Goal: Task Accomplishment & Management: Manage account settings

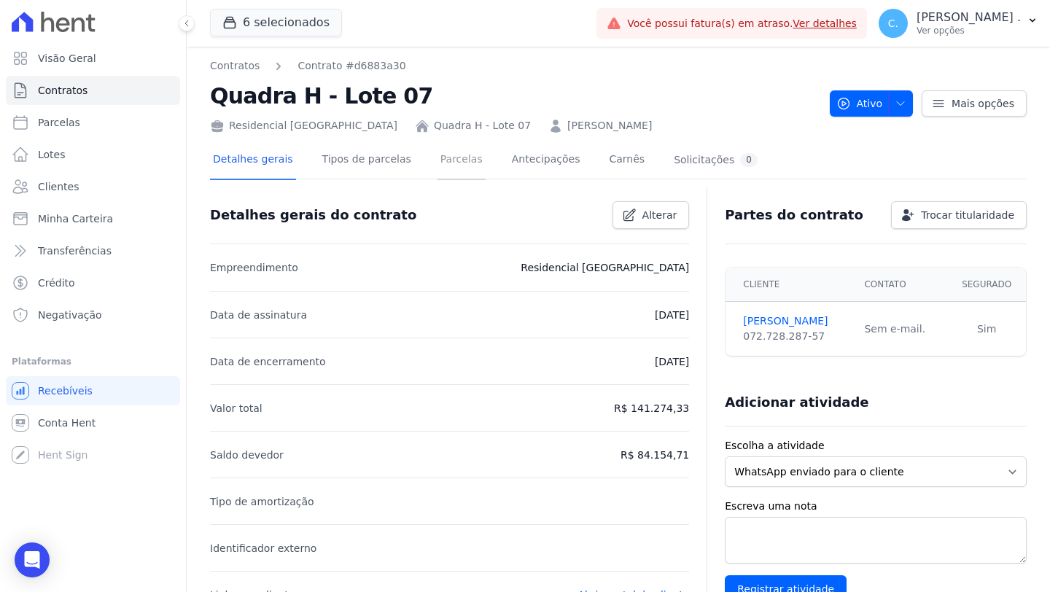
click at [458, 163] on link "Parcelas" at bounding box center [461, 160] width 48 height 39
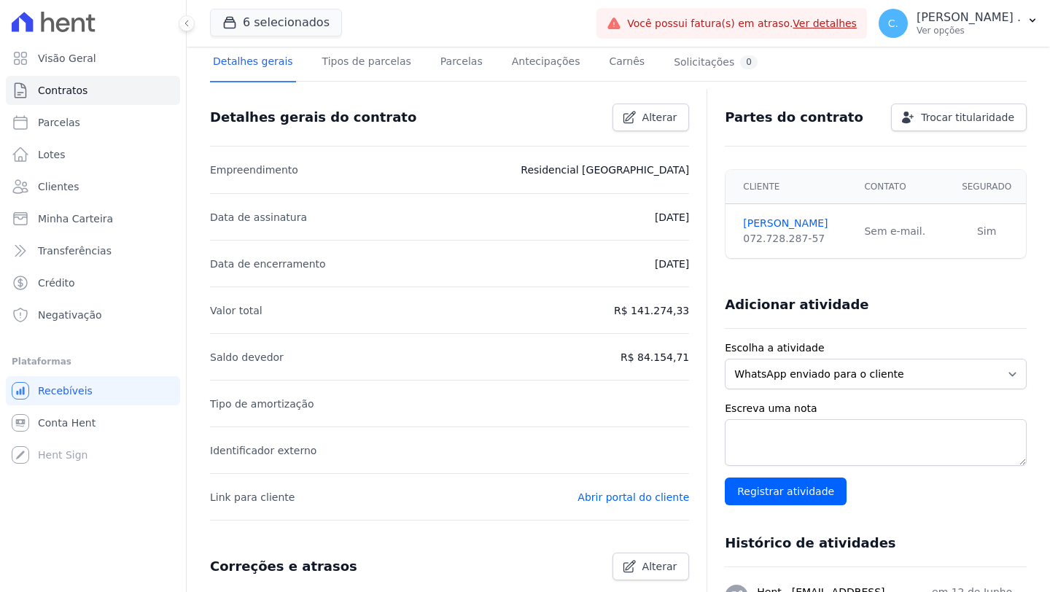
scroll to position [99, 0]
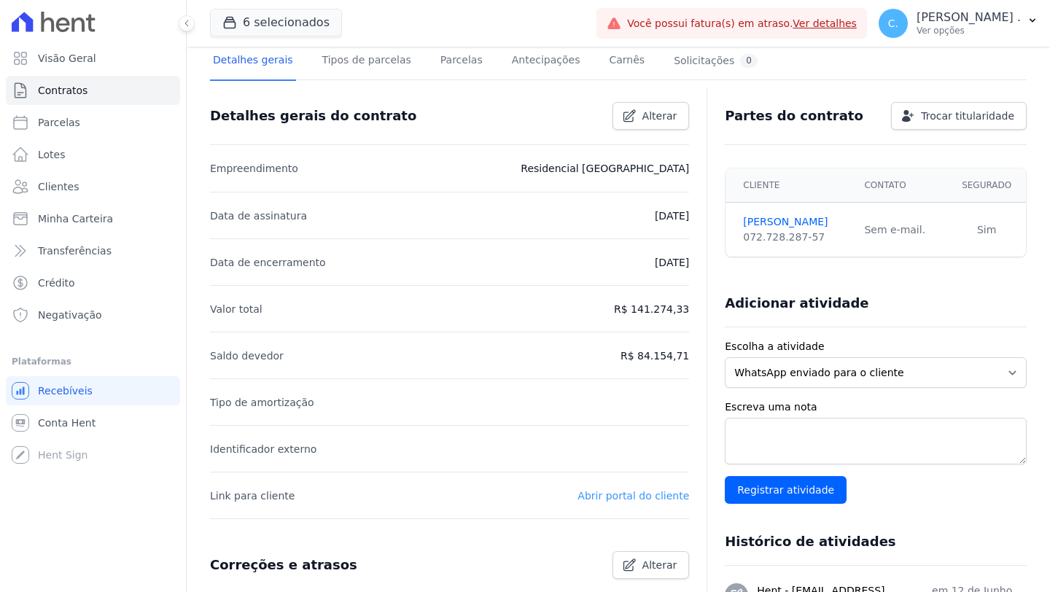
click at [654, 492] on link "Abrir portal do cliente" at bounding box center [633, 496] width 112 height 12
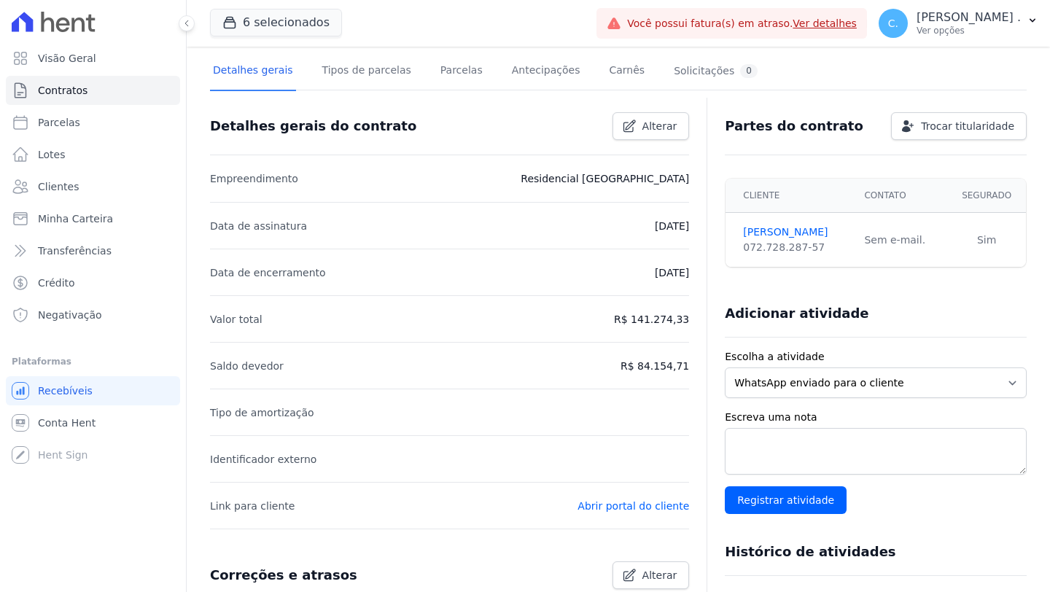
scroll to position [92, 0]
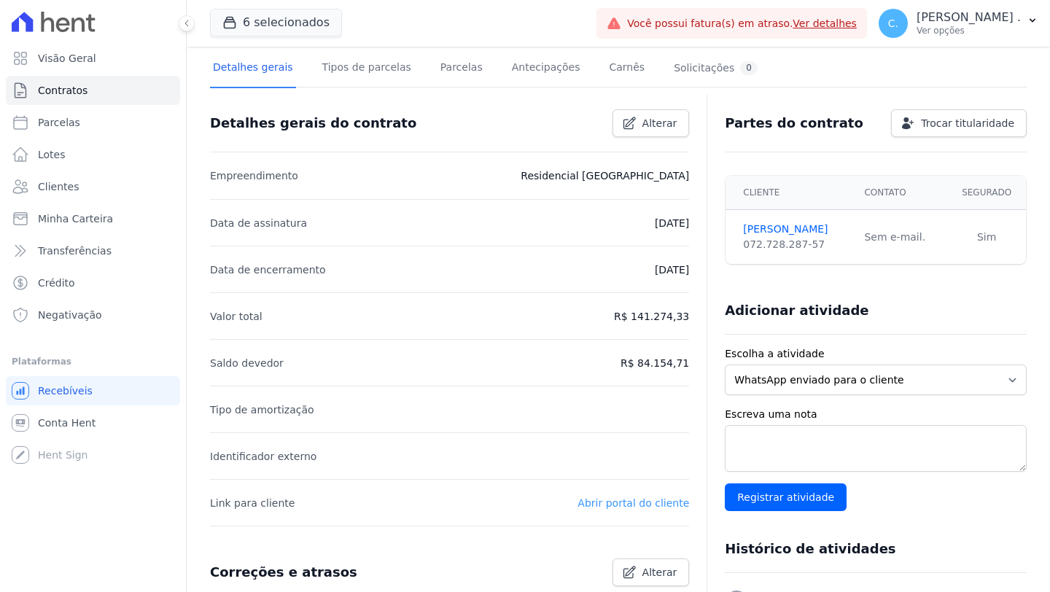
click at [636, 500] on link "Abrir portal do cliente" at bounding box center [633, 503] width 112 height 12
drag, startPoint x: 815, startPoint y: 243, endPoint x: 719, endPoint y: 247, distance: 96.3
click at [725, 247] on td "Angelo Gonçalves 072.728.287-57" at bounding box center [790, 237] width 130 height 55
copy div "072.728.287-57"
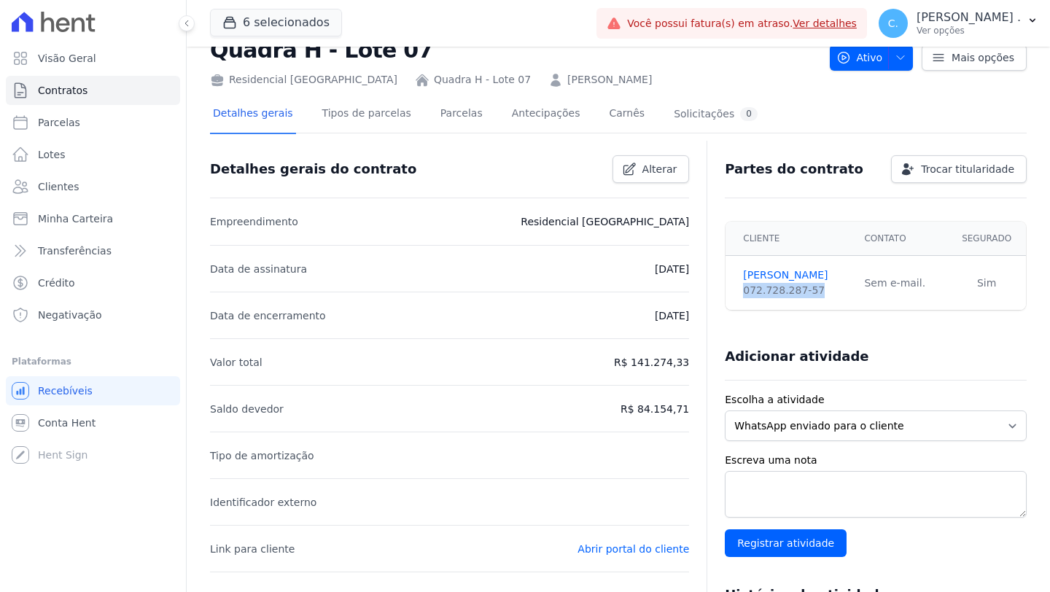
scroll to position [68, 0]
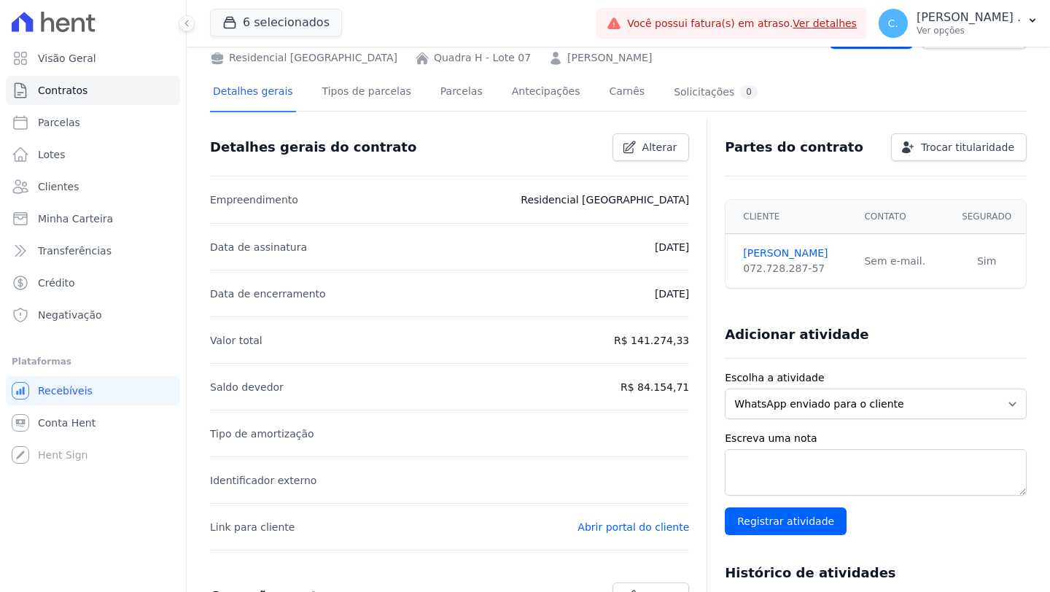
click at [639, 534] on p "Abrir portal do cliente" at bounding box center [633, 526] width 112 height 17
click at [642, 524] on link "Abrir portal do cliente" at bounding box center [633, 527] width 112 height 12
click at [437, 104] on link "Parcelas" at bounding box center [461, 93] width 48 height 39
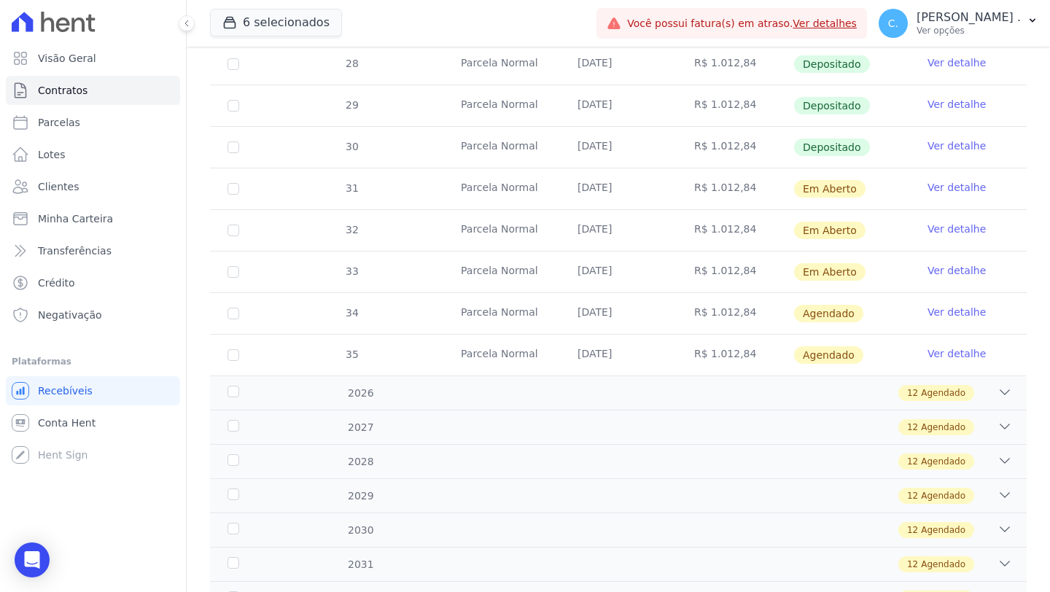
scroll to position [652, 0]
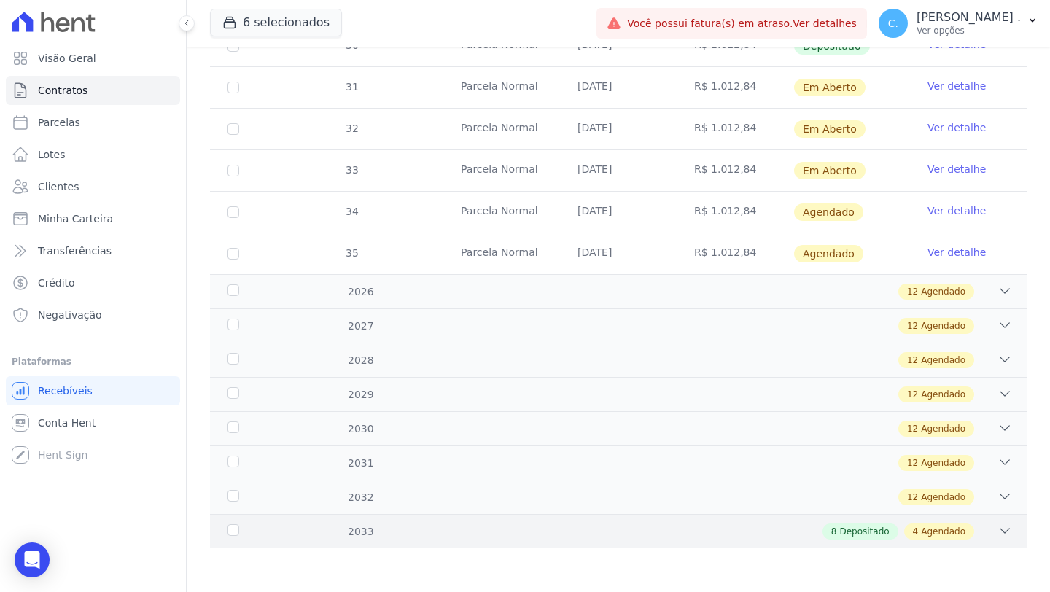
click at [1009, 523] on div "2033 8 Depositado 4 Agendado" at bounding box center [618, 531] width 817 height 34
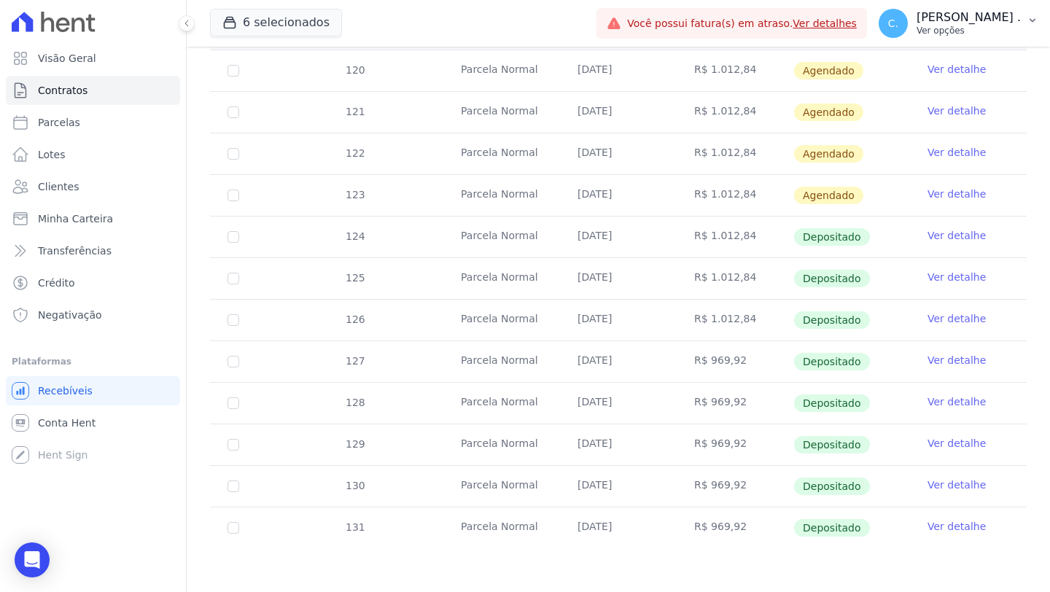
scroll to position [1150, 0]
click at [949, 192] on link "Ver detalhe" at bounding box center [956, 194] width 58 height 15
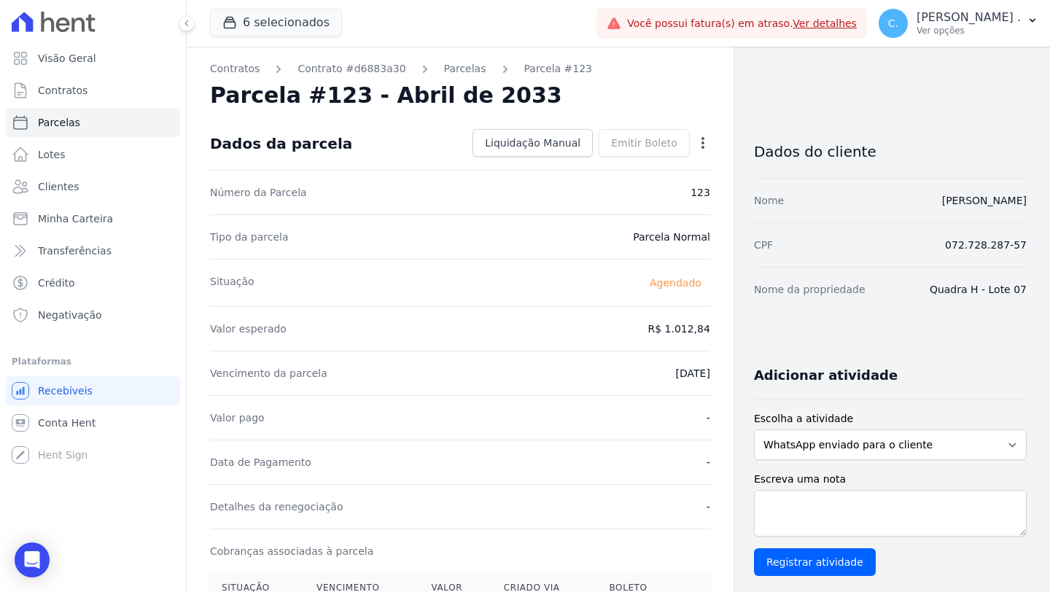
click at [693, 133] on div "Open options Alterar Antecipar" at bounding box center [700, 144] width 20 height 25
click at [701, 139] on icon "button" at bounding box center [702, 143] width 3 height 12
click at [636, 181] on link "Antecipar" at bounding box center [640, 189] width 128 height 26
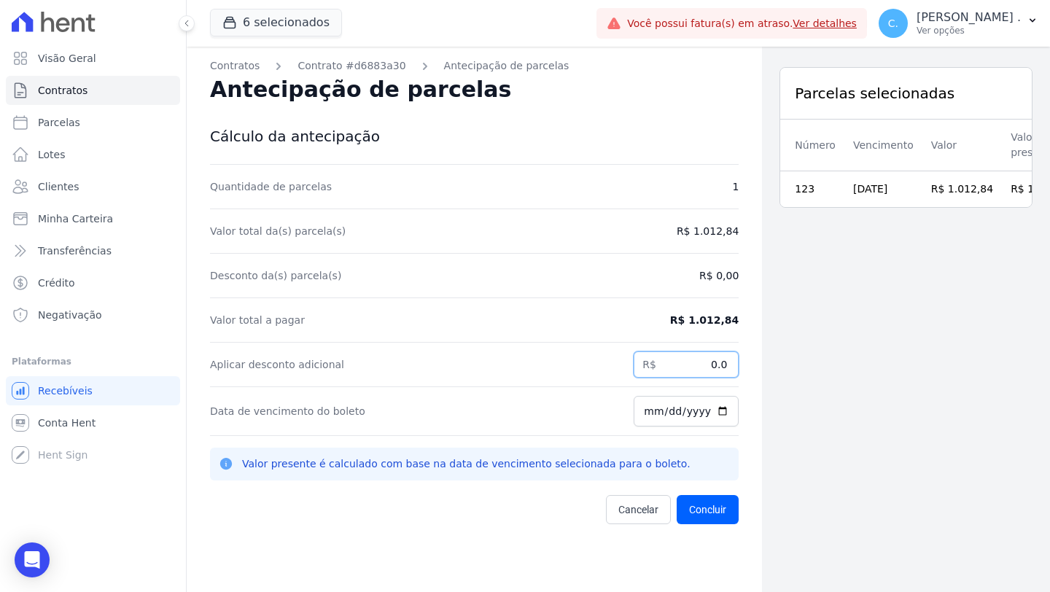
drag, startPoint x: 700, startPoint y: 362, endPoint x: 736, endPoint y: 362, distance: 36.5
click at [736, 362] on div "Contratos Contrato #d6883a30 Antecipação de parcelas Antecipação de parcelas Cá…" at bounding box center [474, 343] width 575 height 592
type input "657.85"
click at [716, 417] on input "2025-08-11" at bounding box center [686, 411] width 105 height 31
click at [715, 417] on input "2025-08-11" at bounding box center [686, 411] width 105 height 31
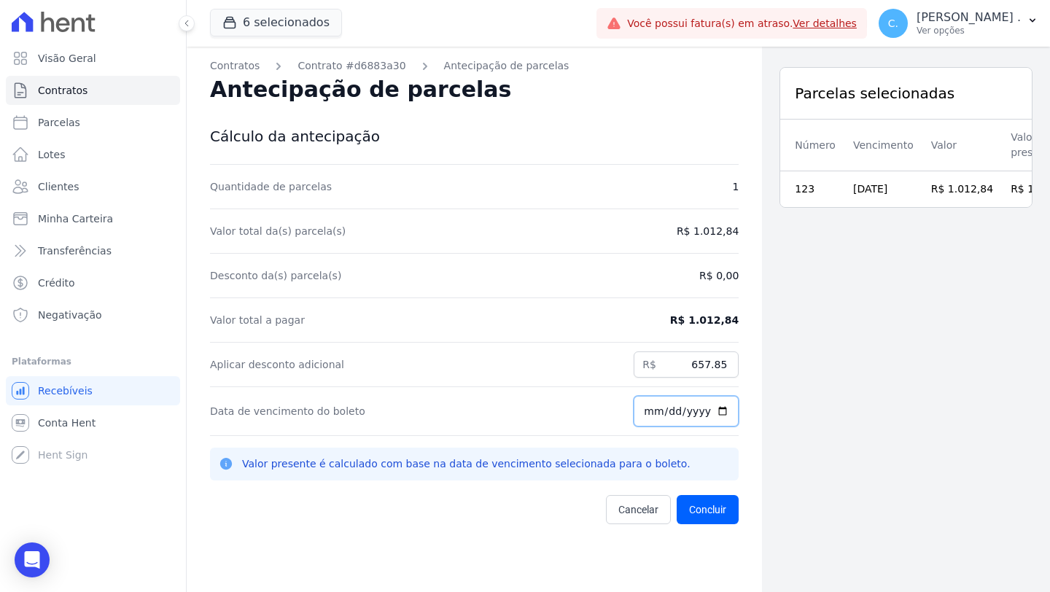
type input "2025-08-12"
click at [718, 514] on button "Concluir" at bounding box center [708, 509] width 62 height 29
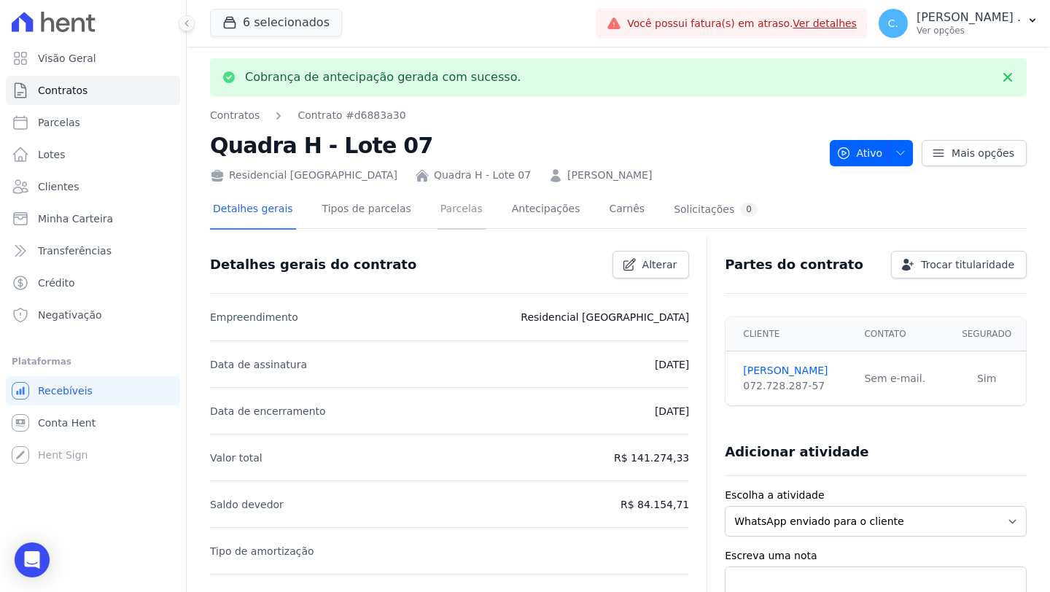
click at [472, 199] on link "Parcelas" at bounding box center [461, 210] width 48 height 39
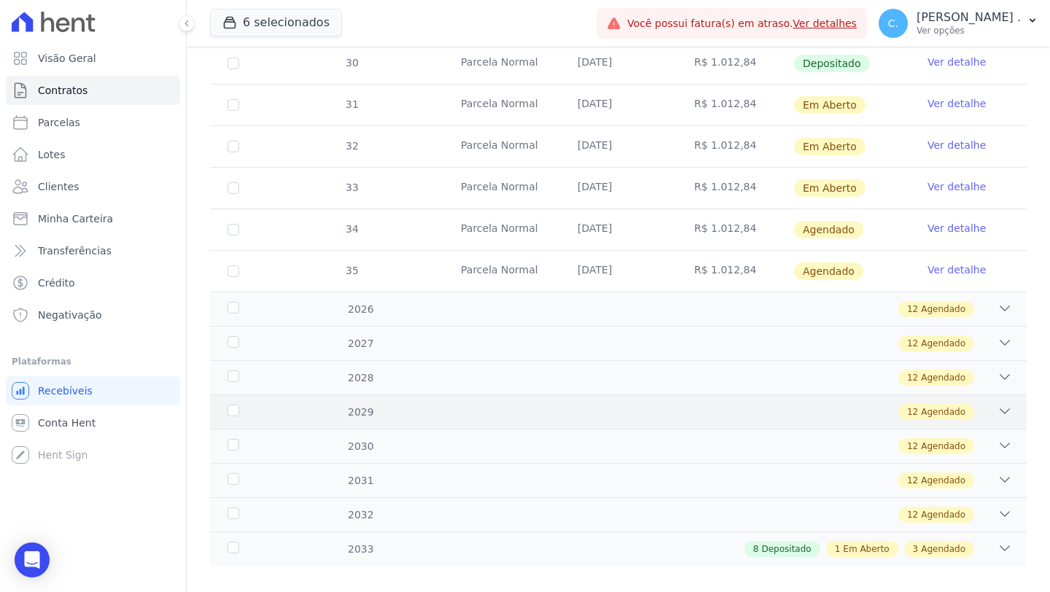
scroll to position [652, 0]
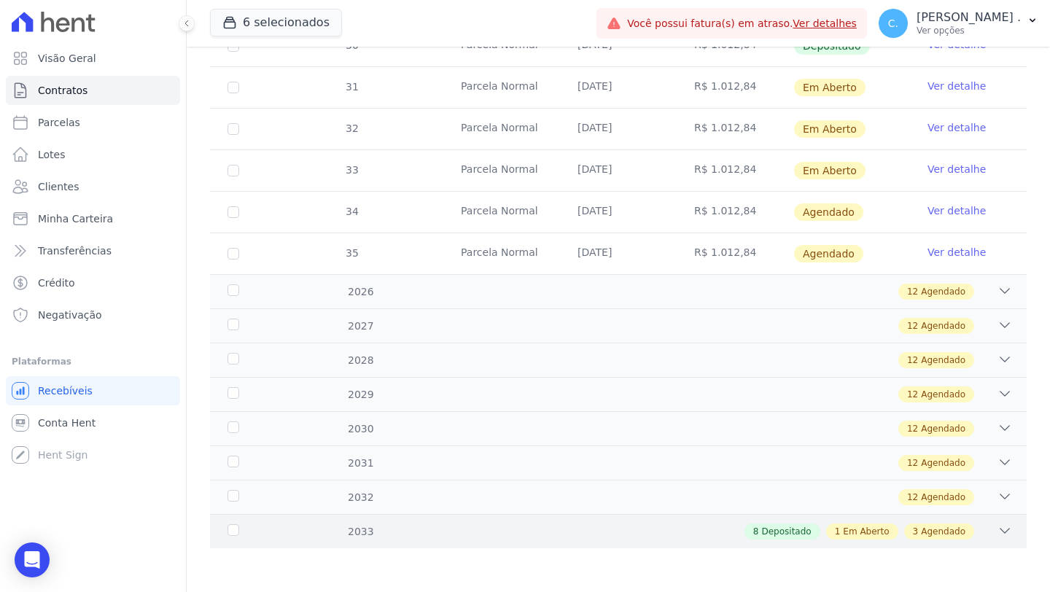
click at [997, 533] on icon at bounding box center [1004, 530] width 15 height 15
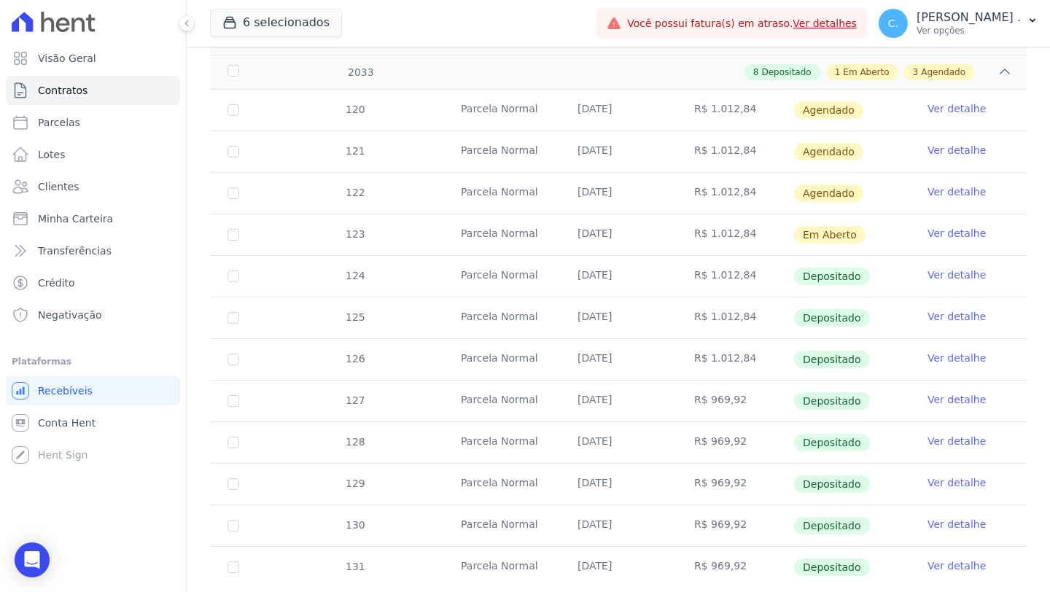
click at [941, 230] on link "Ver detalhe" at bounding box center [956, 233] width 58 height 15
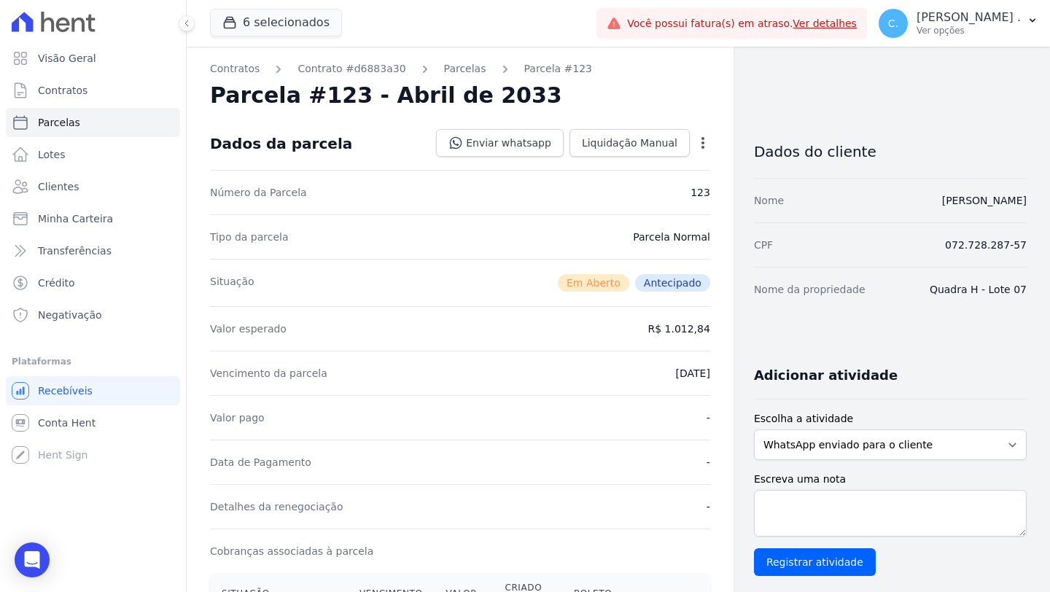
click at [696, 145] on icon "button" at bounding box center [703, 143] width 15 height 15
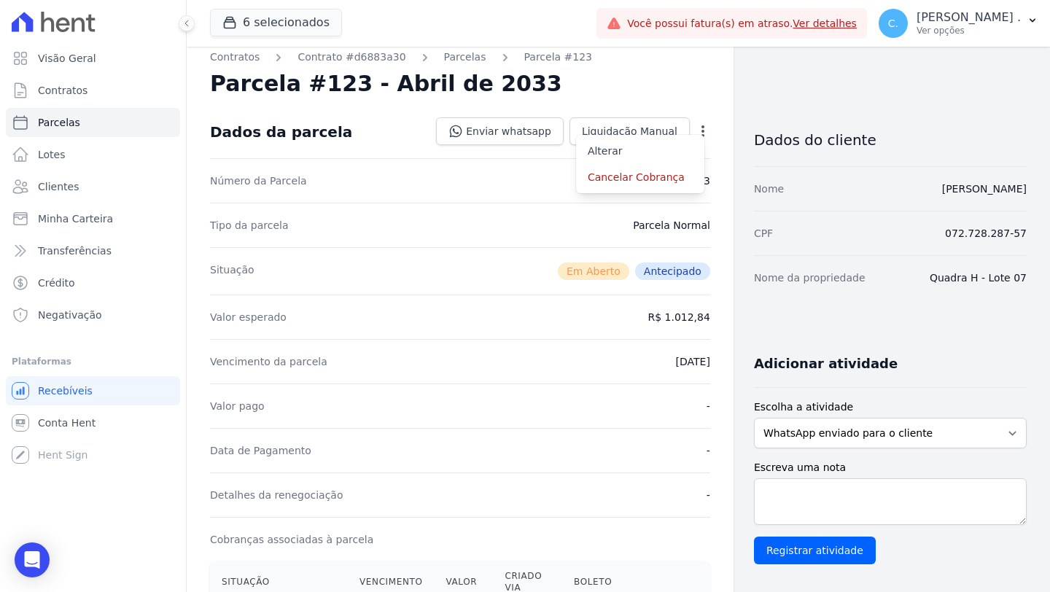
scroll to position [26, 0]
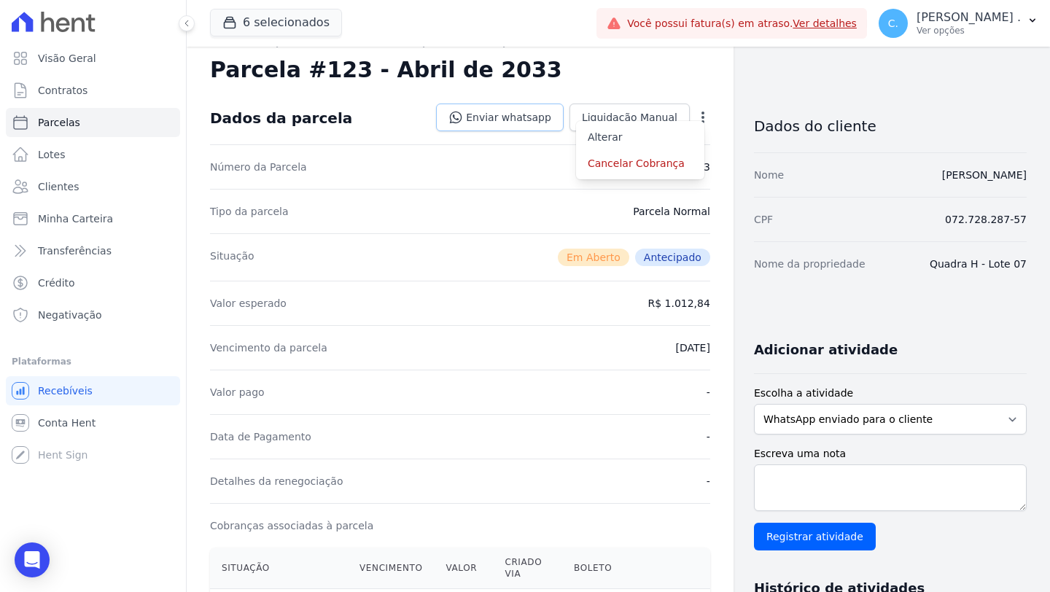
click at [521, 117] on link "Enviar whatsapp" at bounding box center [500, 118] width 128 height 28
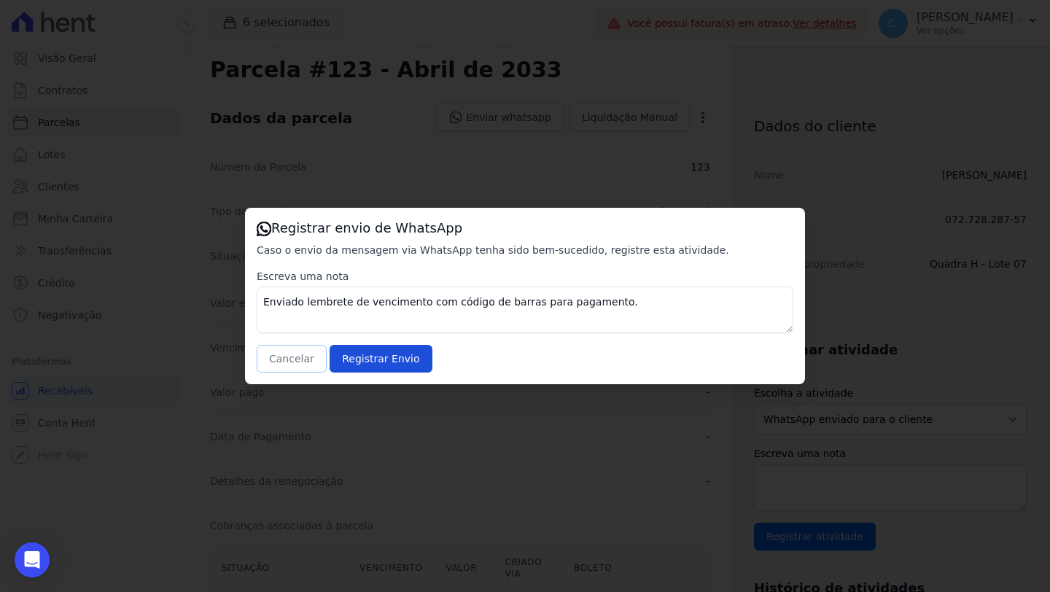
click at [298, 351] on button "Cancelar" at bounding box center [292, 359] width 70 height 28
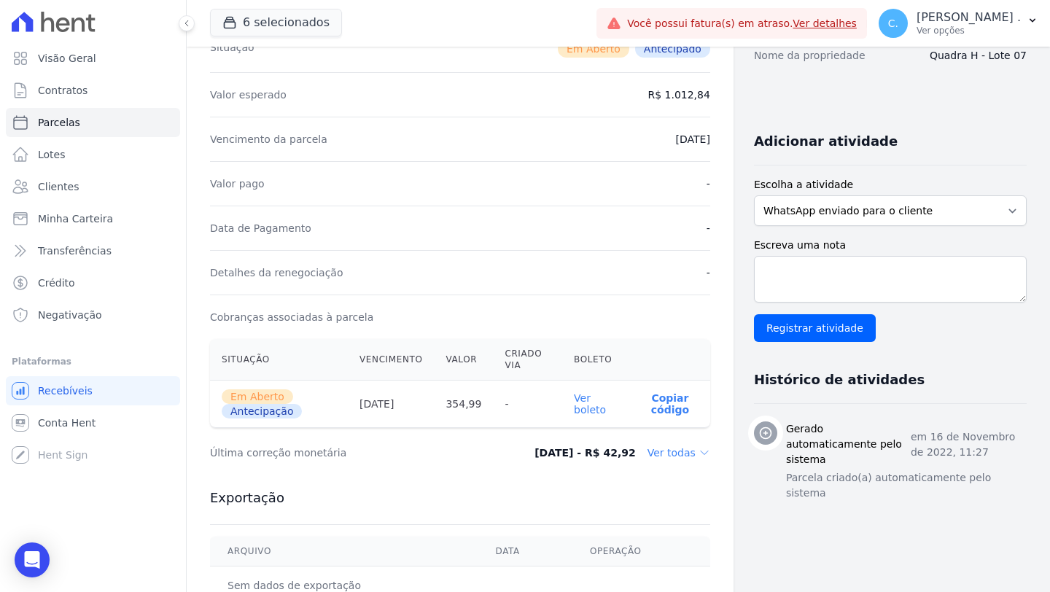
scroll to position [237, 0]
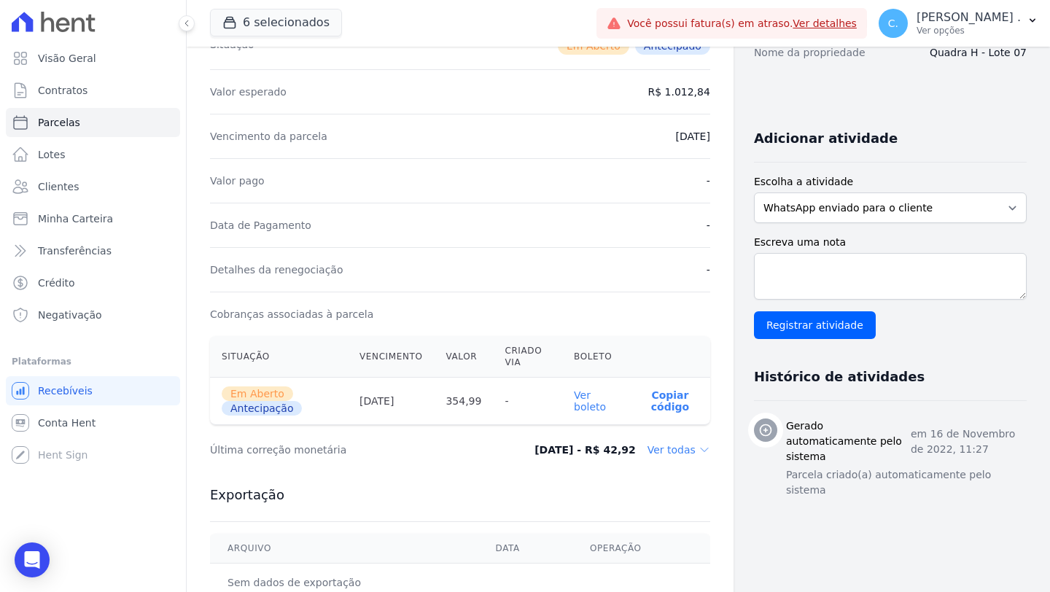
click at [581, 401] on link "Ver boleto" at bounding box center [590, 400] width 32 height 23
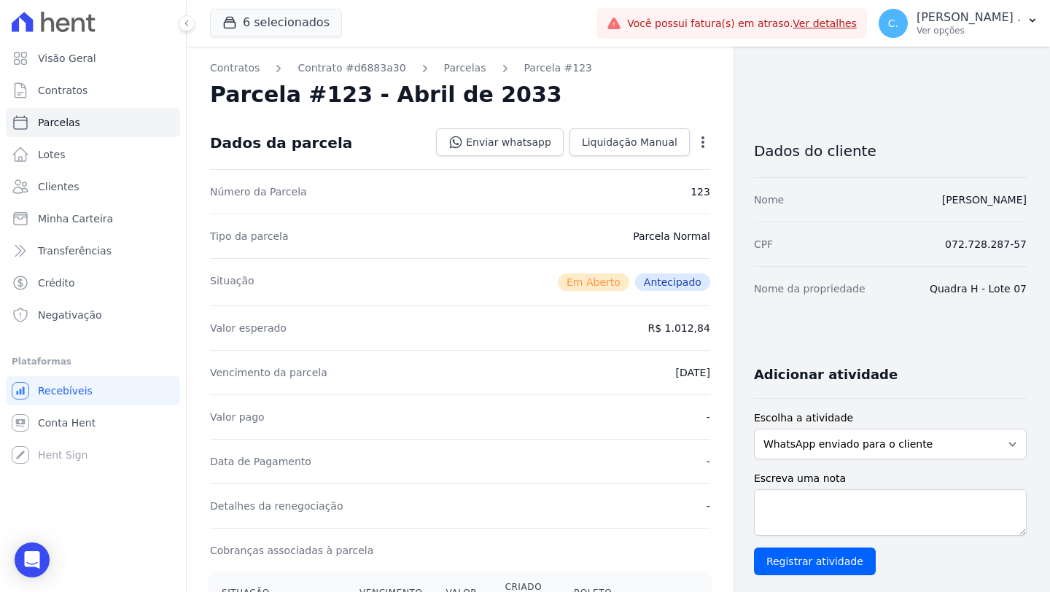
scroll to position [0, 0]
click at [93, 181] on link "Clientes" at bounding box center [93, 186] width 174 height 29
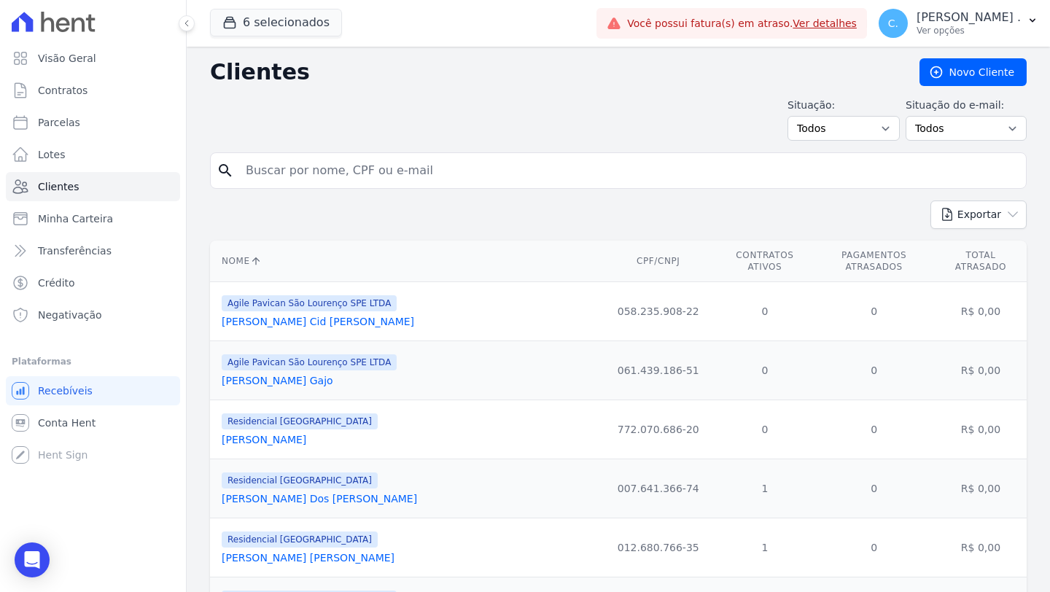
click at [398, 174] on input "search" at bounding box center [628, 170] width 783 height 29
type input "liliane"
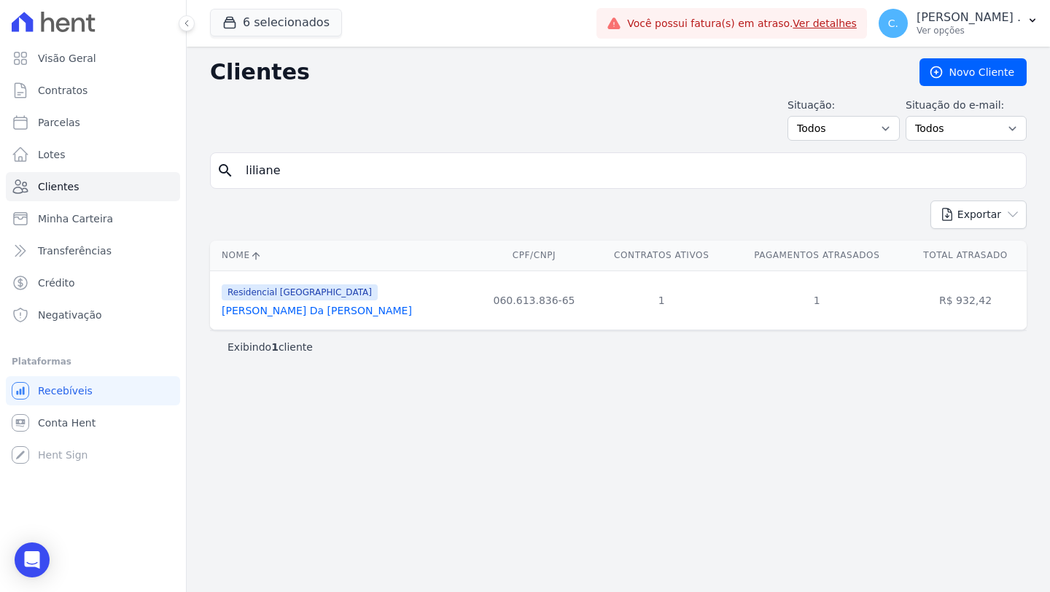
click at [324, 310] on link "Liliane Cardoso Da Silva Borges" at bounding box center [317, 311] width 190 height 12
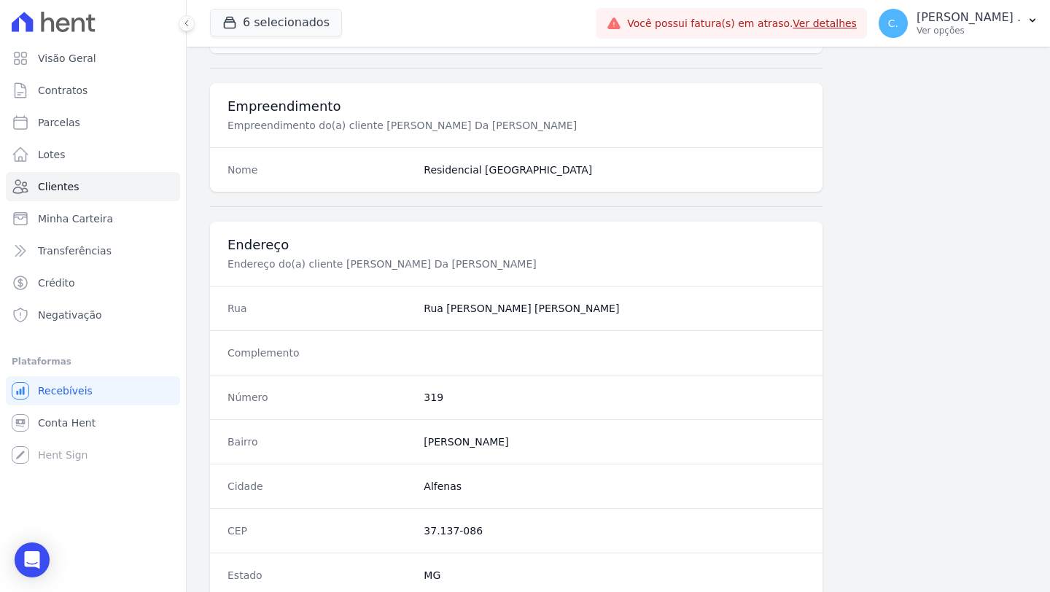
scroll to position [772, 0]
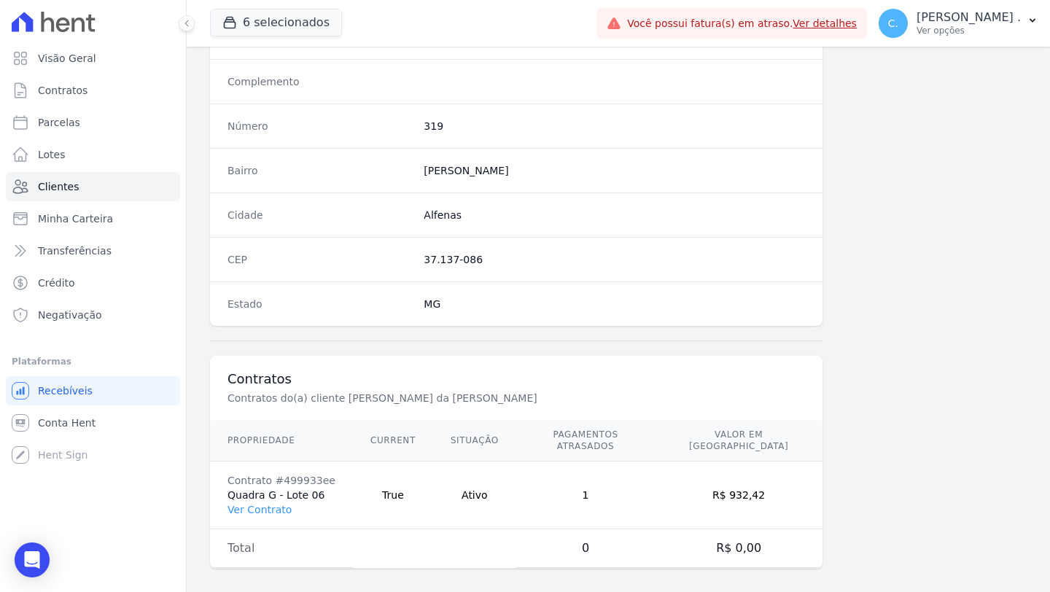
click at [274, 505] on td "Contrato #499933ee Quadra G - Lote 06 Ver Contrato" at bounding box center [281, 496] width 143 height 68
click at [281, 504] on link "Ver Contrato" at bounding box center [259, 510] width 64 height 12
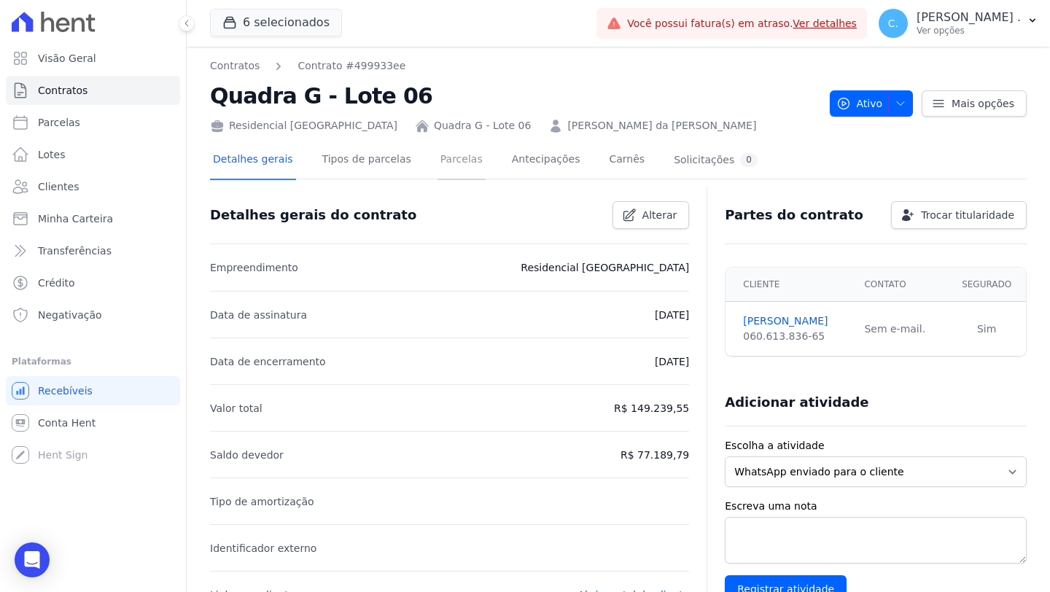
click at [459, 172] on link "Parcelas" at bounding box center [461, 160] width 48 height 39
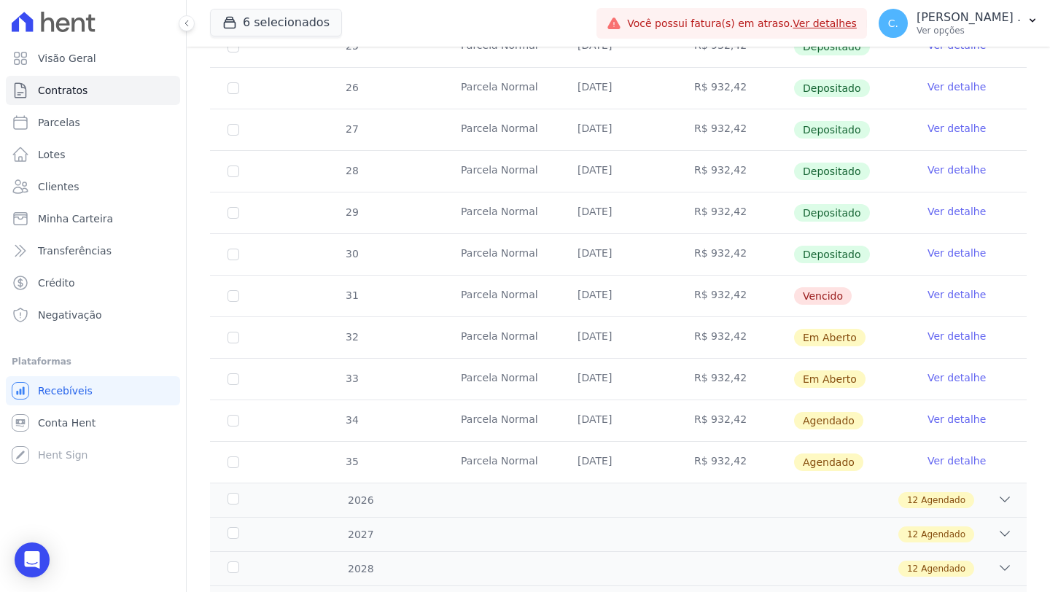
scroll to position [521, 0]
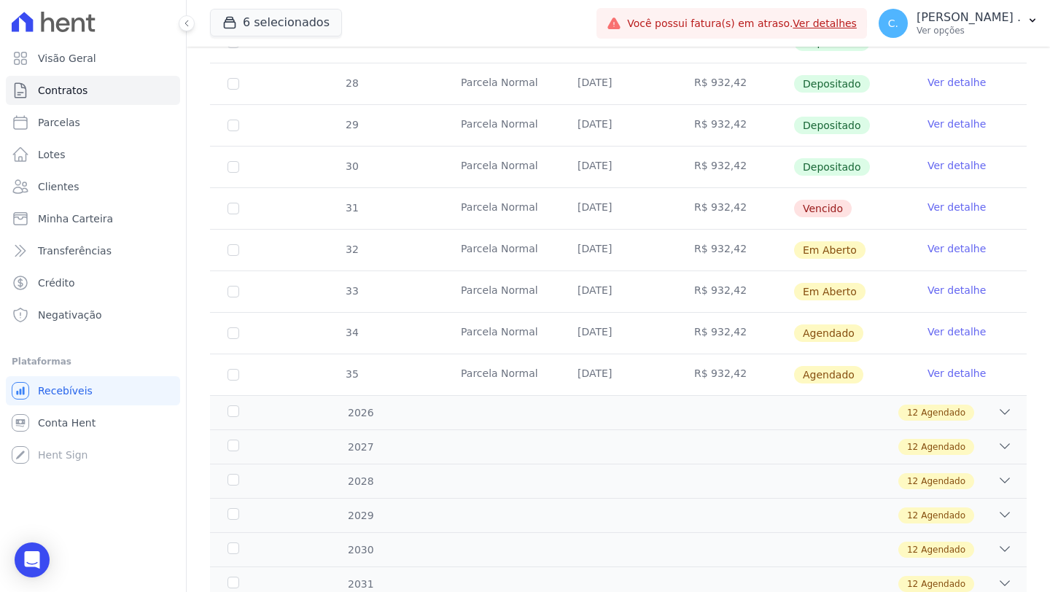
click at [911, 207] on td "Ver detalhe" at bounding box center [968, 208] width 117 height 41
click at [927, 205] on link "Ver detalhe" at bounding box center [956, 207] width 58 height 15
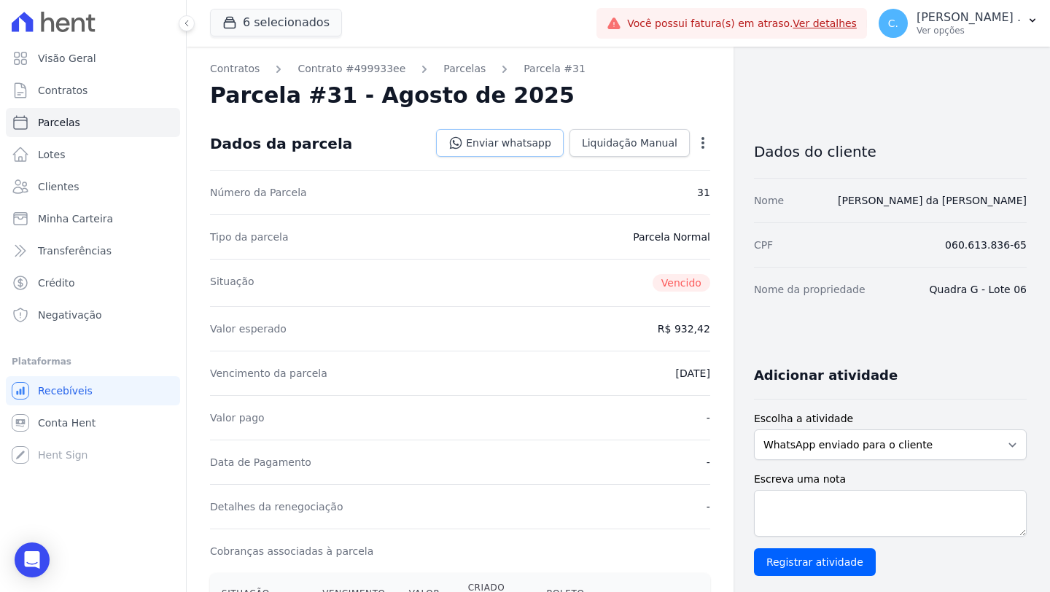
click at [477, 149] on link "Enviar whatsapp" at bounding box center [500, 143] width 128 height 28
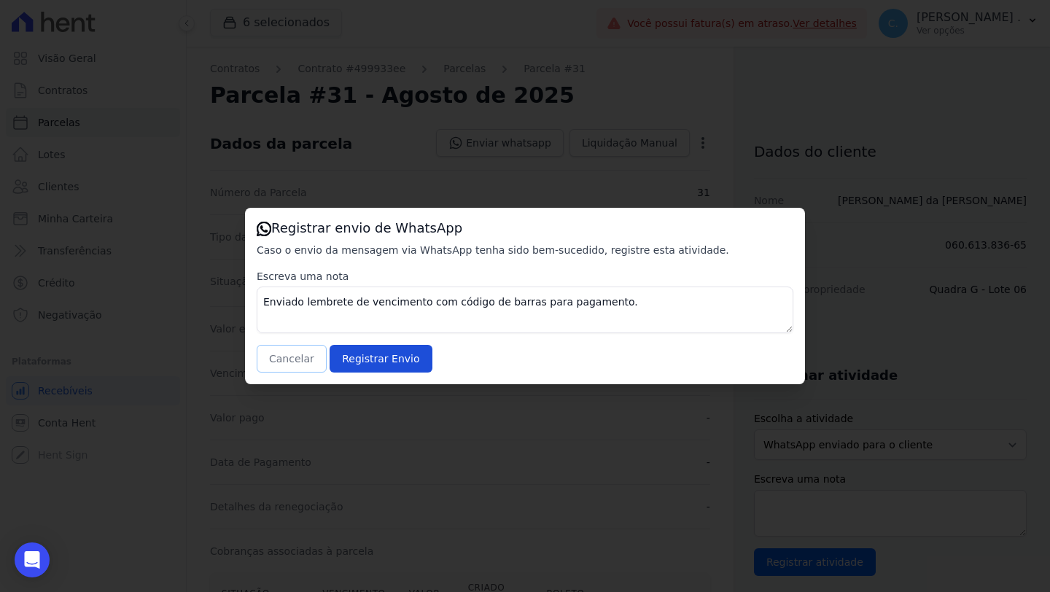
click at [292, 357] on button "Cancelar" at bounding box center [292, 359] width 70 height 28
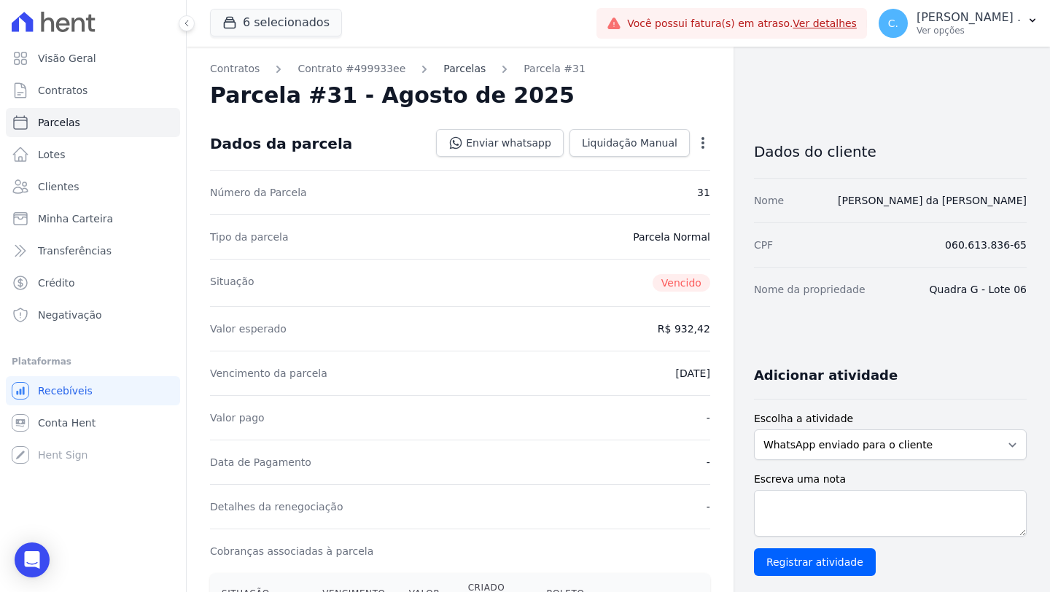
click at [448, 70] on link "Parcelas" at bounding box center [464, 68] width 42 height 15
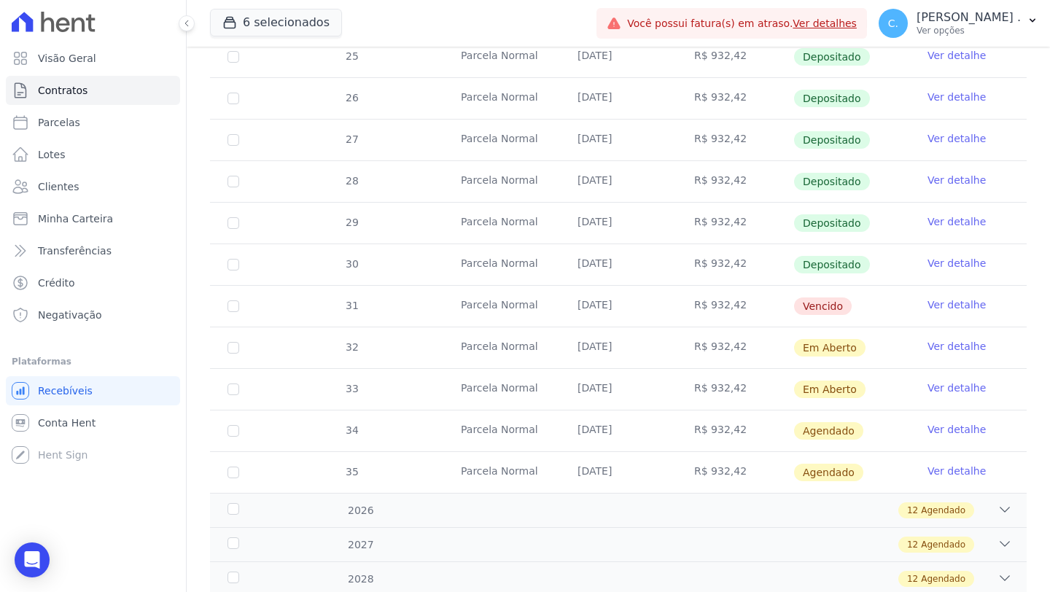
scroll to position [642, 0]
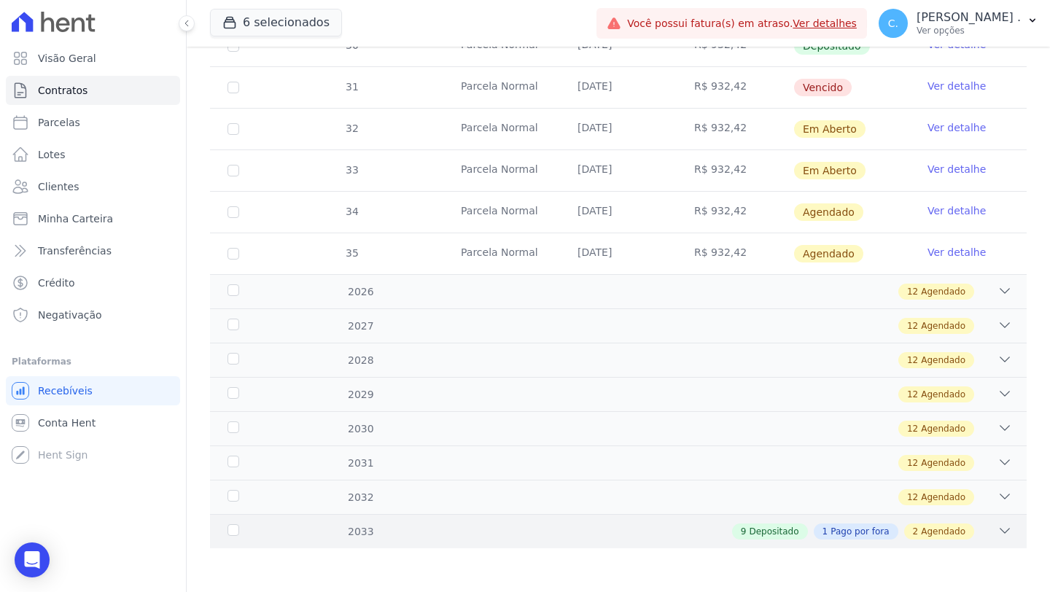
click at [997, 534] on icon at bounding box center [1004, 530] width 15 height 15
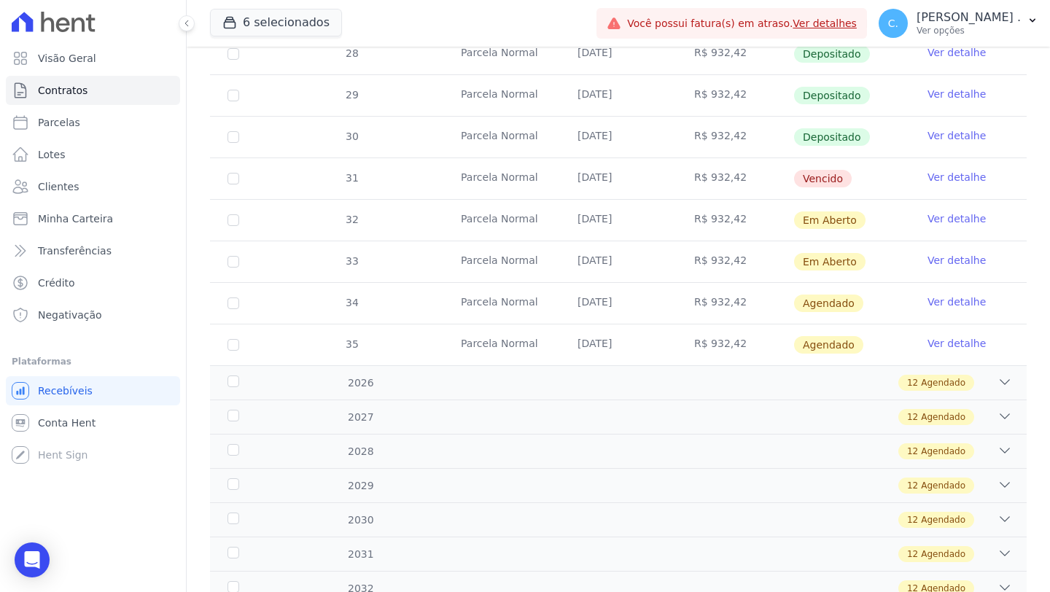
scroll to position [0, 0]
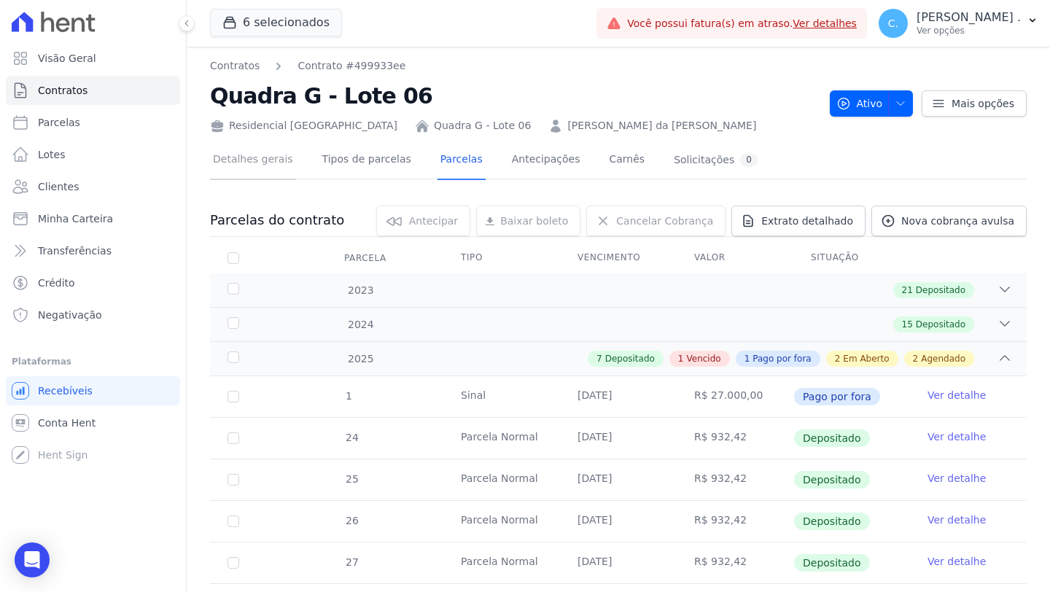
click at [275, 163] on link "Detalhes gerais" at bounding box center [253, 160] width 86 height 39
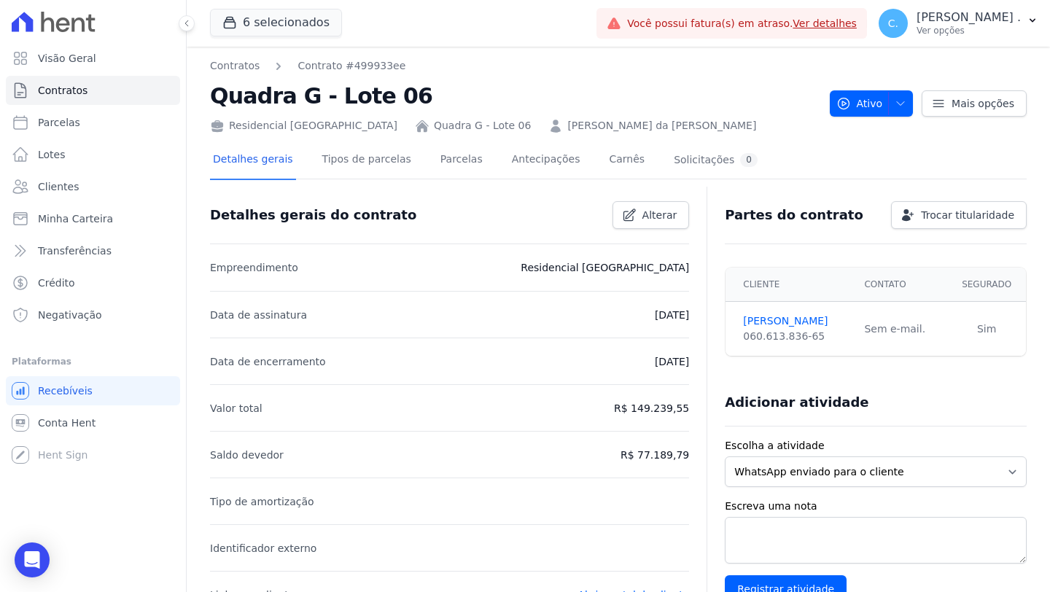
drag, startPoint x: 626, startPoint y: 309, endPoint x: 682, endPoint y: 316, distance: 56.6
click at [682, 316] on li "Data de assinatura 22/11/2022" at bounding box center [449, 314] width 479 height 47
copy p "22/11/2022"
click at [452, 168] on link "Parcelas" at bounding box center [461, 160] width 48 height 39
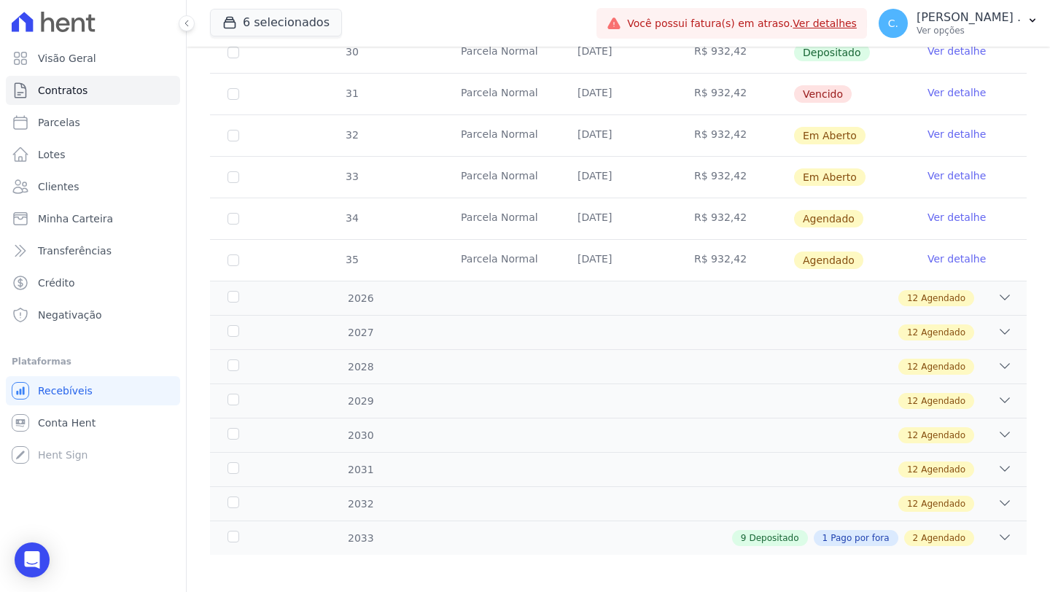
scroll to position [642, 0]
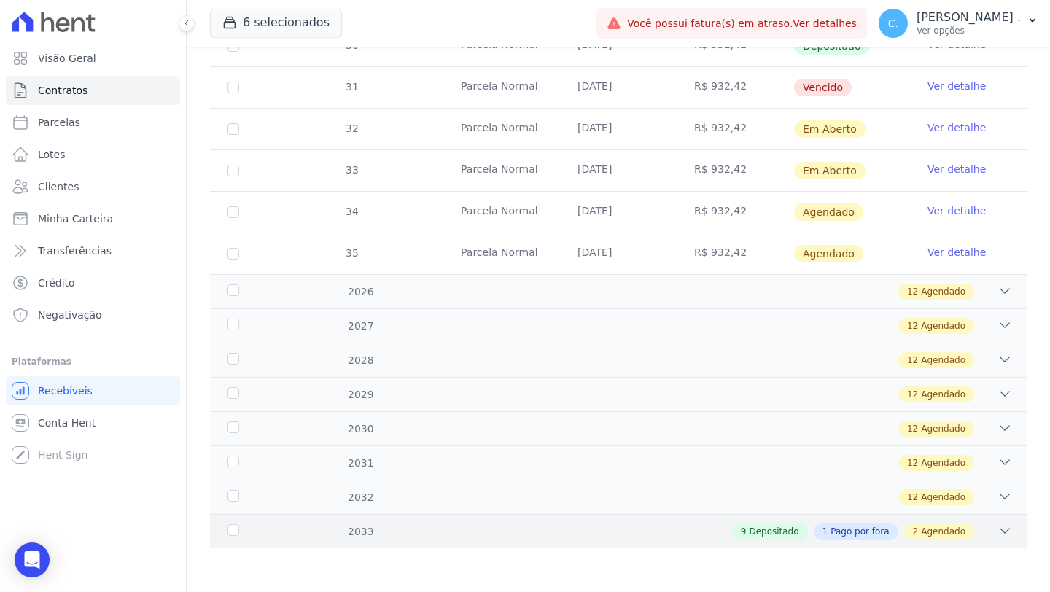
click at [980, 521] on div "2033 9 Depositado 1 Pago por fora 2 Agendado" at bounding box center [618, 531] width 817 height 34
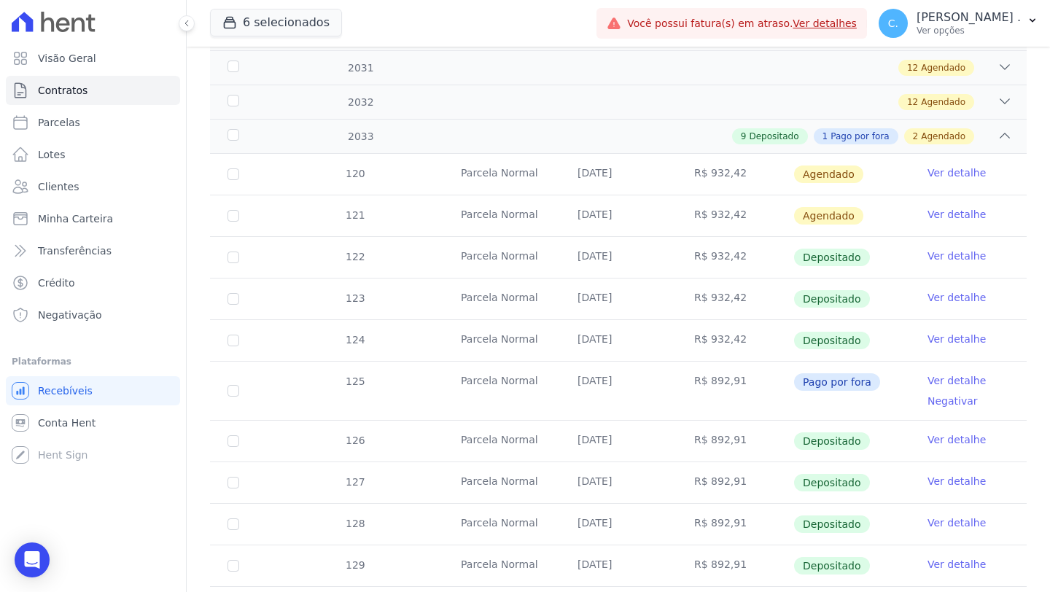
scroll to position [997, 0]
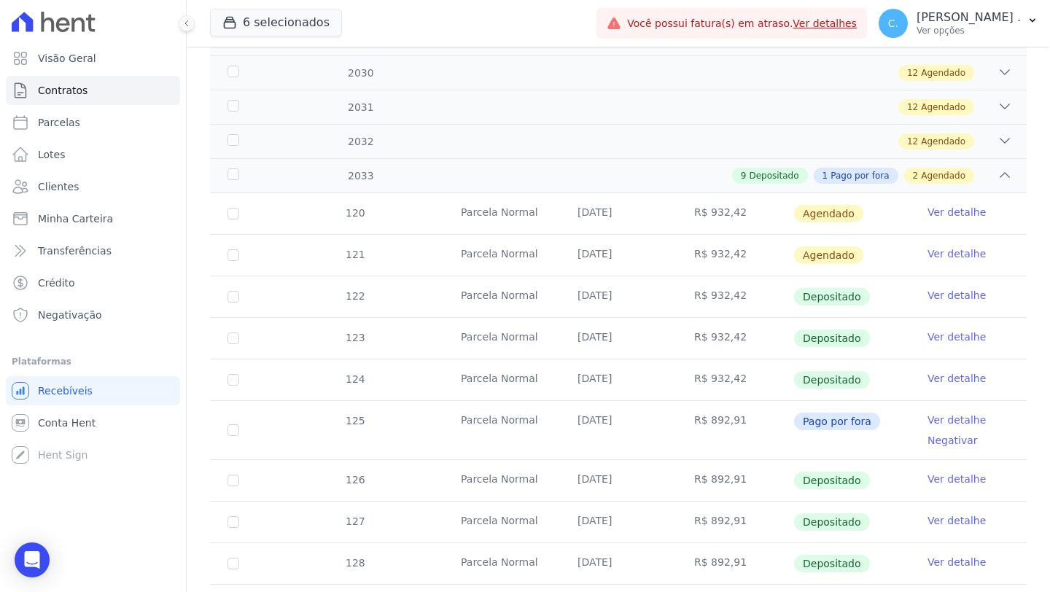
click at [941, 297] on link "Ver detalhe" at bounding box center [956, 295] width 58 height 15
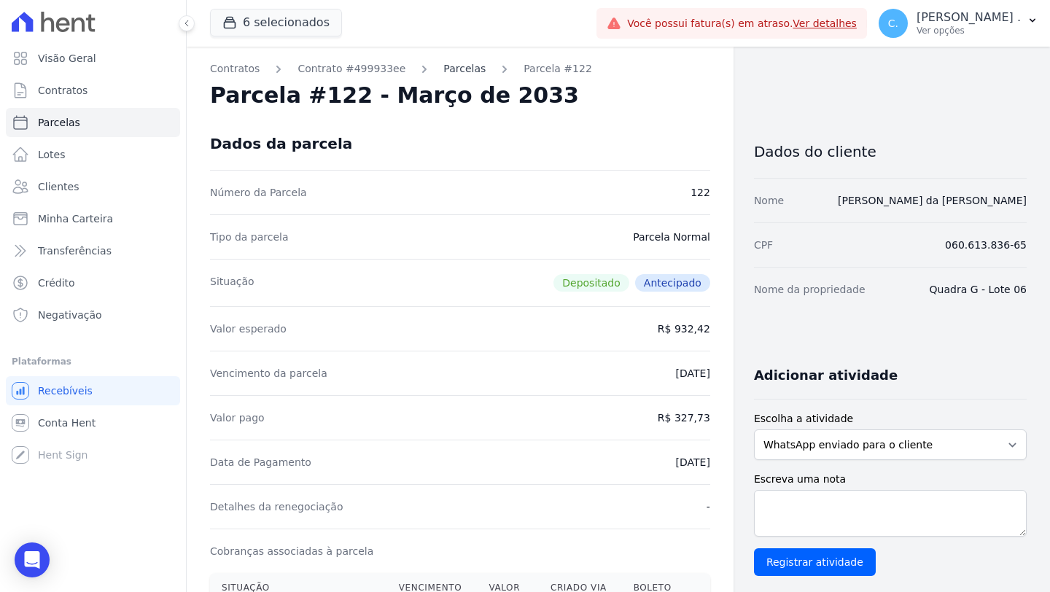
click at [462, 74] on link "Parcelas" at bounding box center [464, 68] width 42 height 15
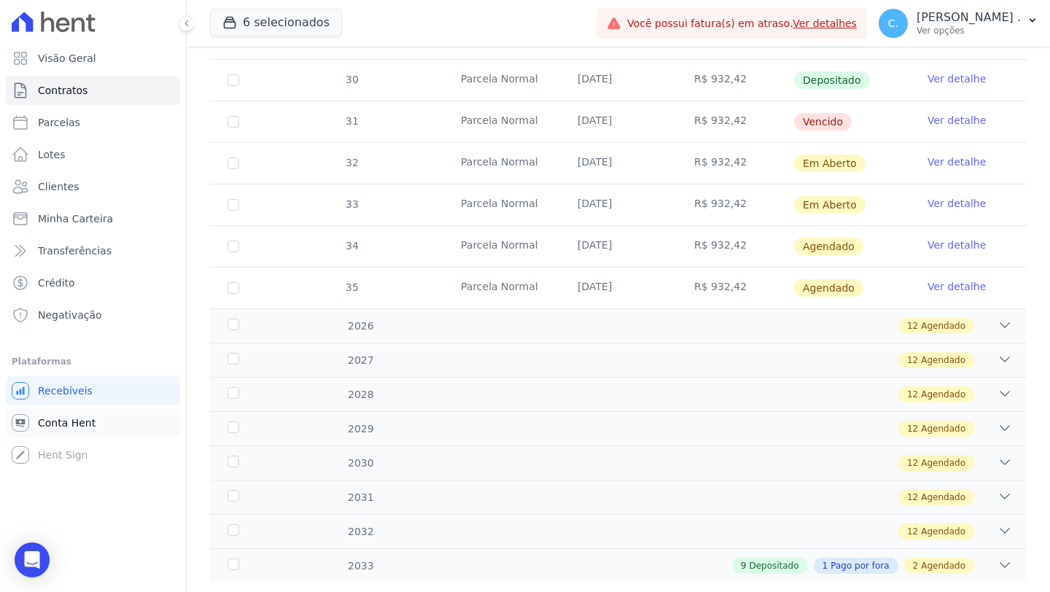
scroll to position [642, 0]
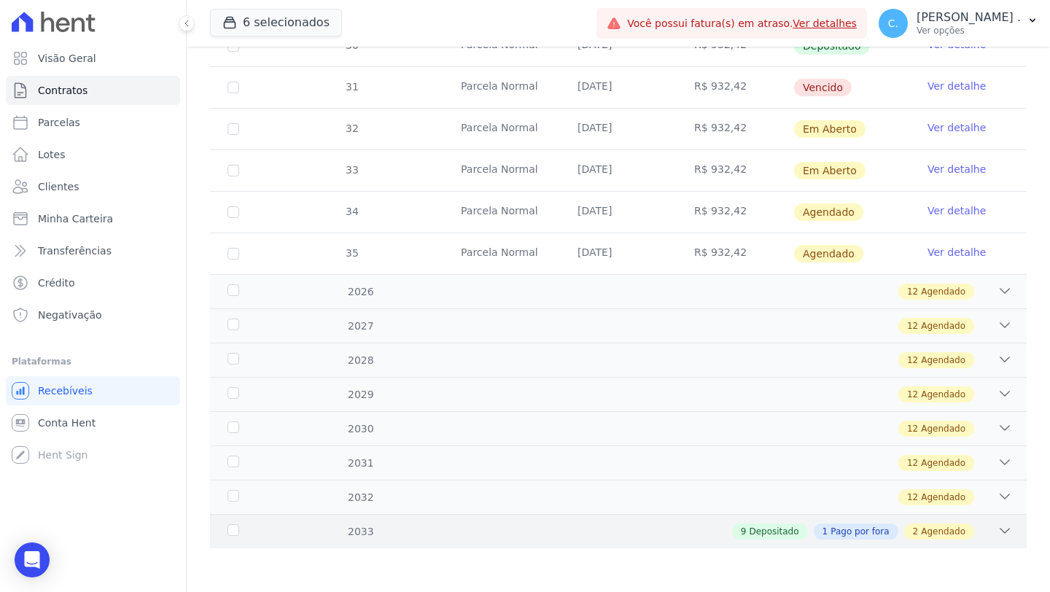
click at [1008, 521] on div "2033 9 Depositado 1 Pago por fora 2 Agendado" at bounding box center [618, 531] width 817 height 34
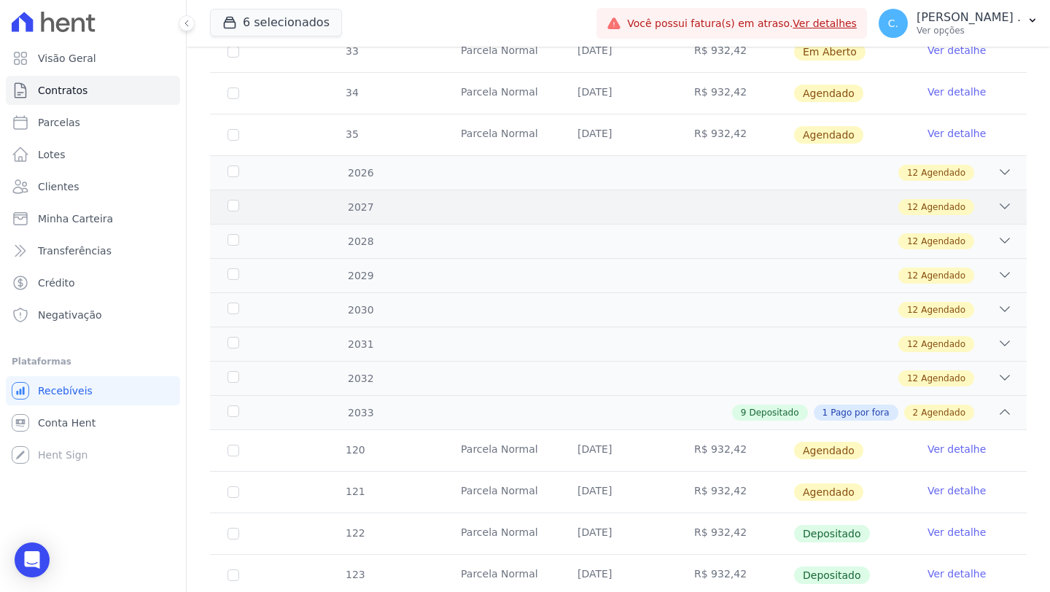
scroll to position [784, 0]
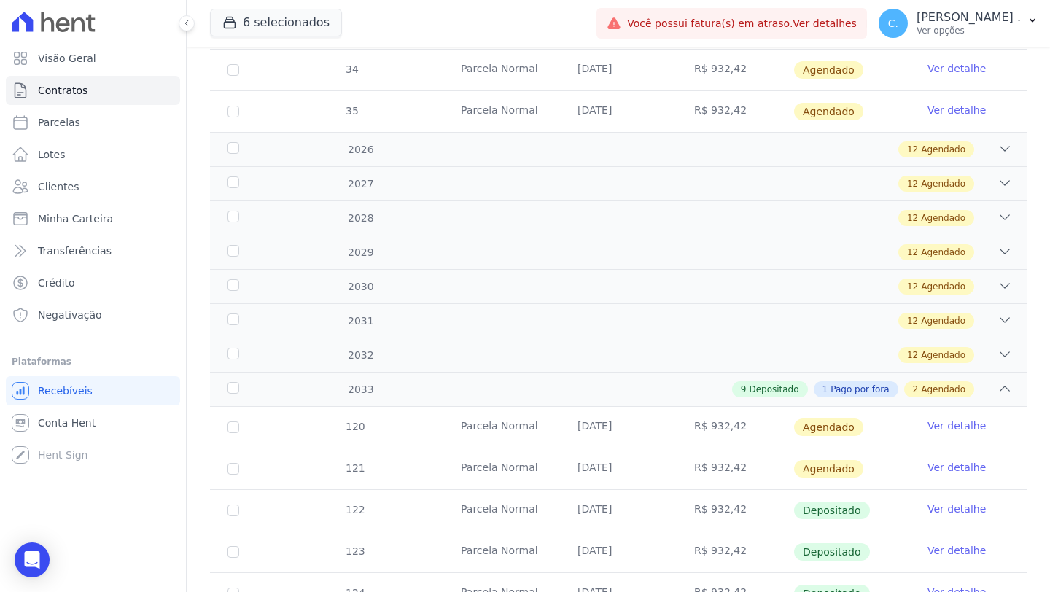
click at [933, 465] on link "Ver detalhe" at bounding box center [956, 467] width 58 height 15
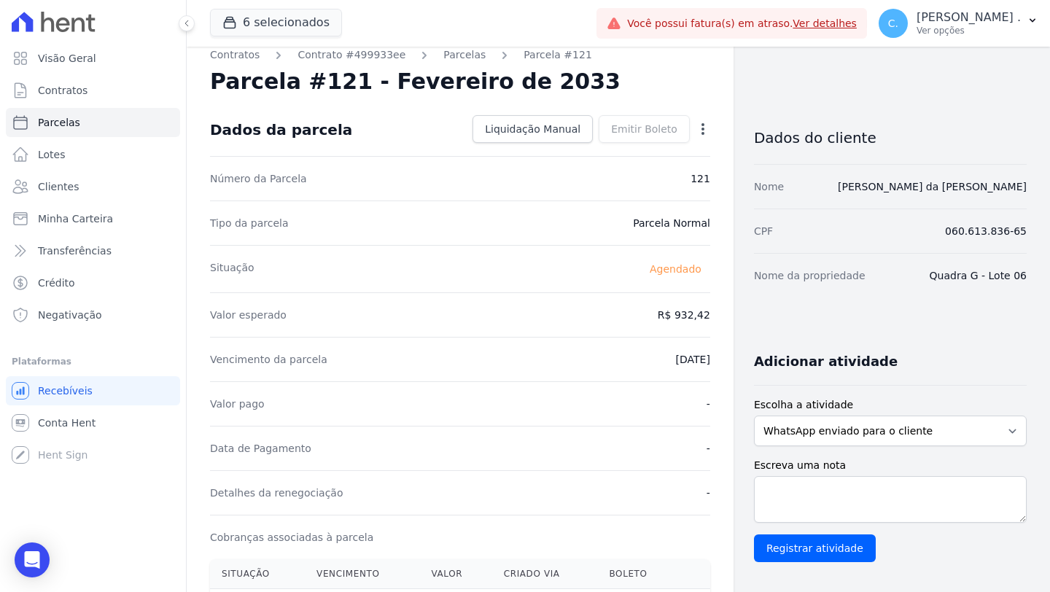
scroll to position [15, 0]
click at [701, 128] on icon "button" at bounding box center [702, 128] width 3 height 12
click at [661, 169] on link "Antecipar" at bounding box center [640, 174] width 128 height 26
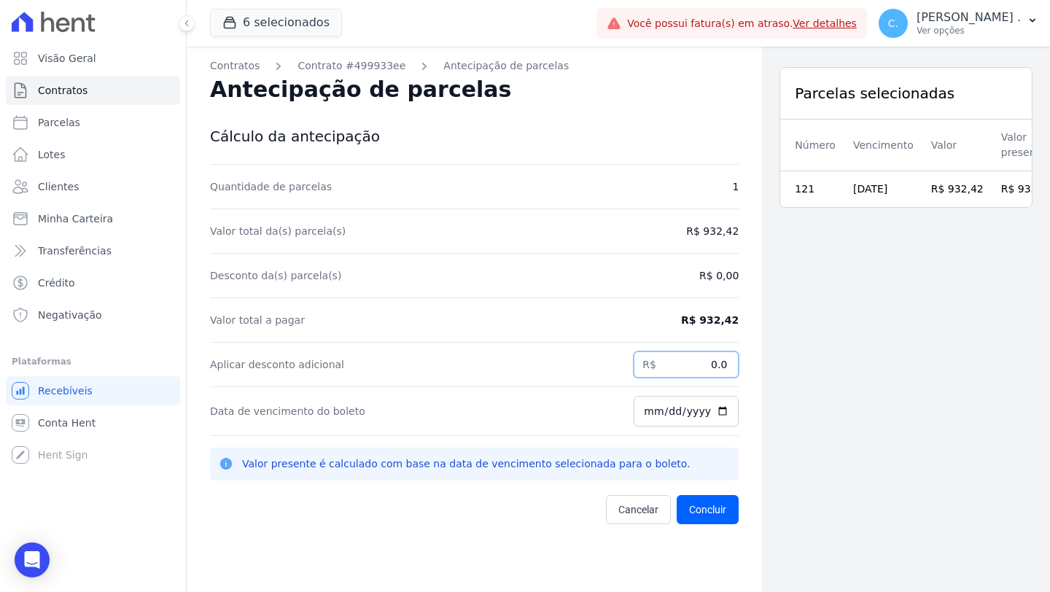
drag, startPoint x: 690, startPoint y: 370, endPoint x: 768, endPoint y: 359, distance: 78.1
click at [768, 359] on div "Contratos Contrato #499933ee Antecipação de parcelas Antecipação de parcelas Cá…" at bounding box center [618, 343] width 863 height 592
type input "602.37"
click at [717, 416] on input "2025-08-11" at bounding box center [686, 411] width 105 height 31
type input "2025-08-12"
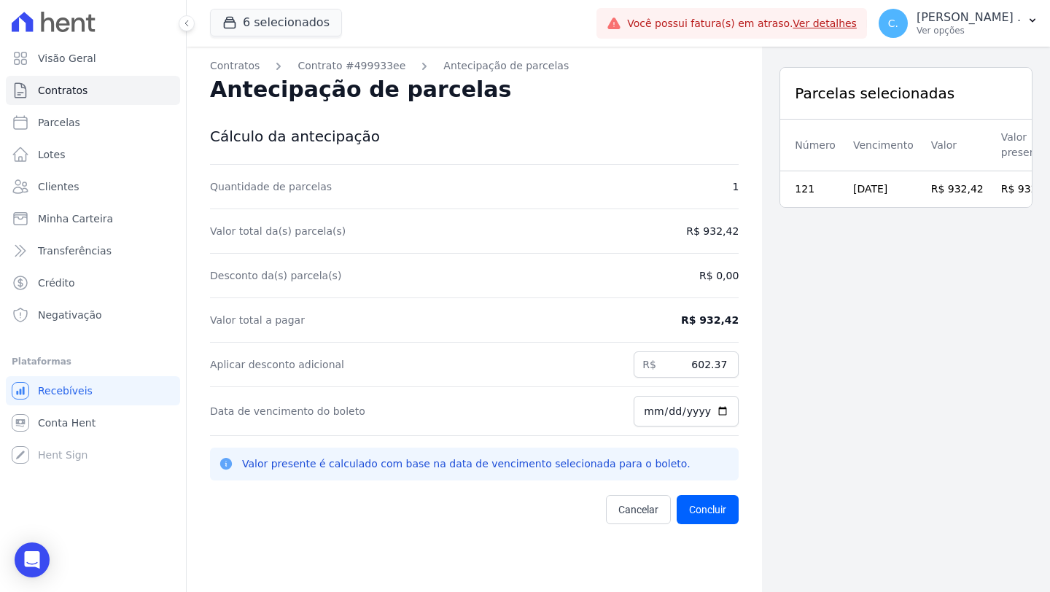
click at [559, 387] on div "Data de vencimento do boleto 2025-08-12" at bounding box center [474, 411] width 529 height 49
click at [688, 518] on button "Concluir" at bounding box center [708, 509] width 62 height 29
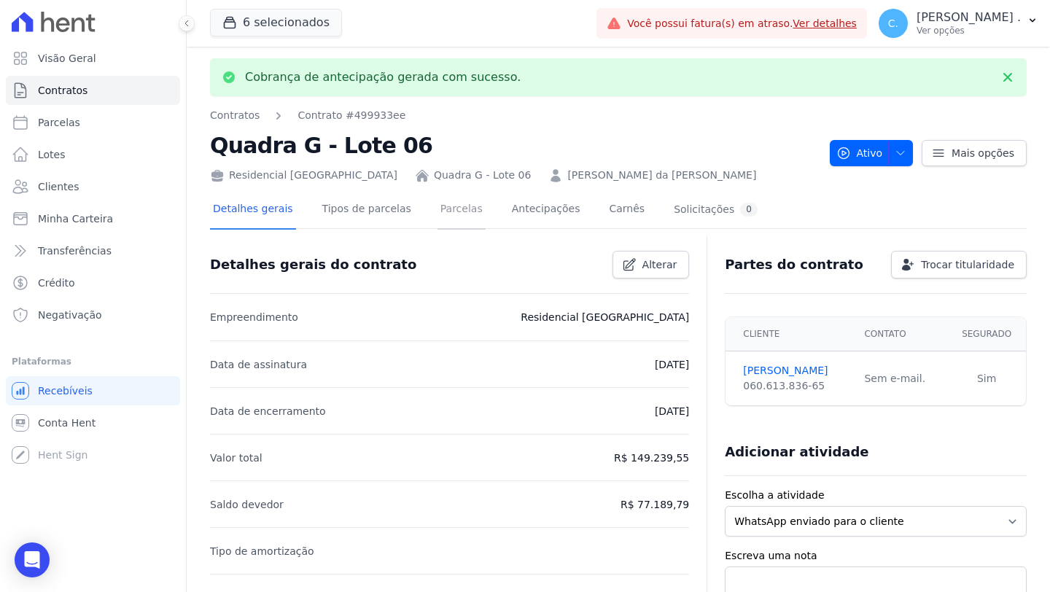
click at [457, 210] on link "Parcelas" at bounding box center [461, 210] width 48 height 39
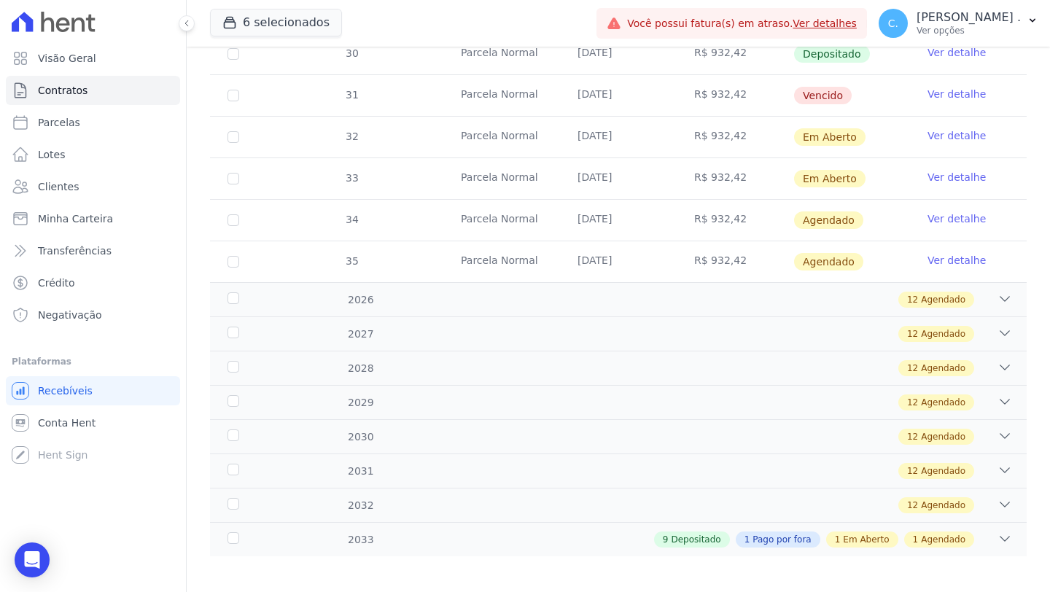
scroll to position [642, 0]
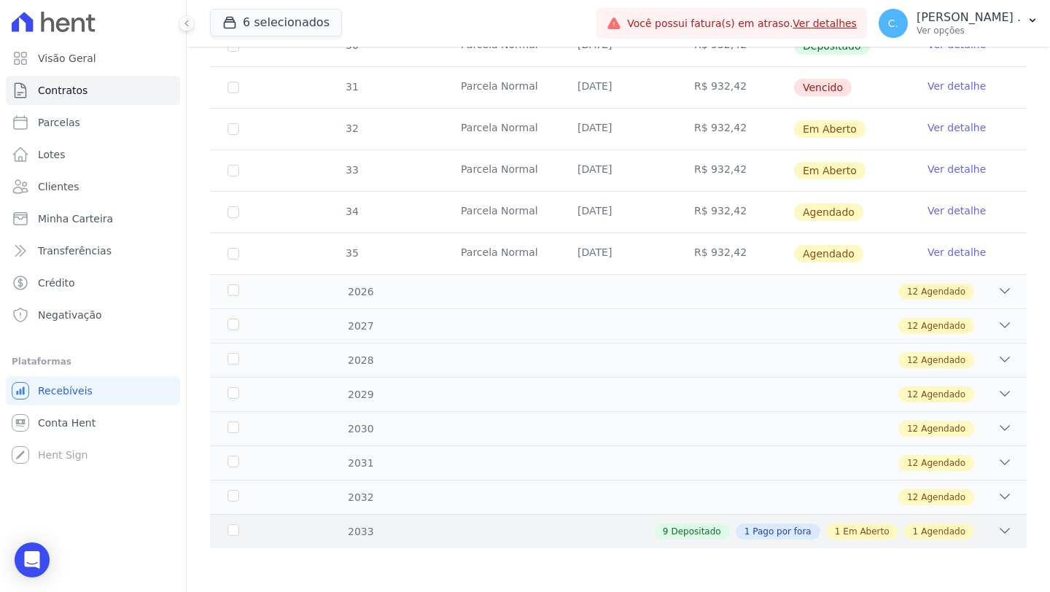
click at [997, 534] on icon at bounding box center [1004, 530] width 15 height 15
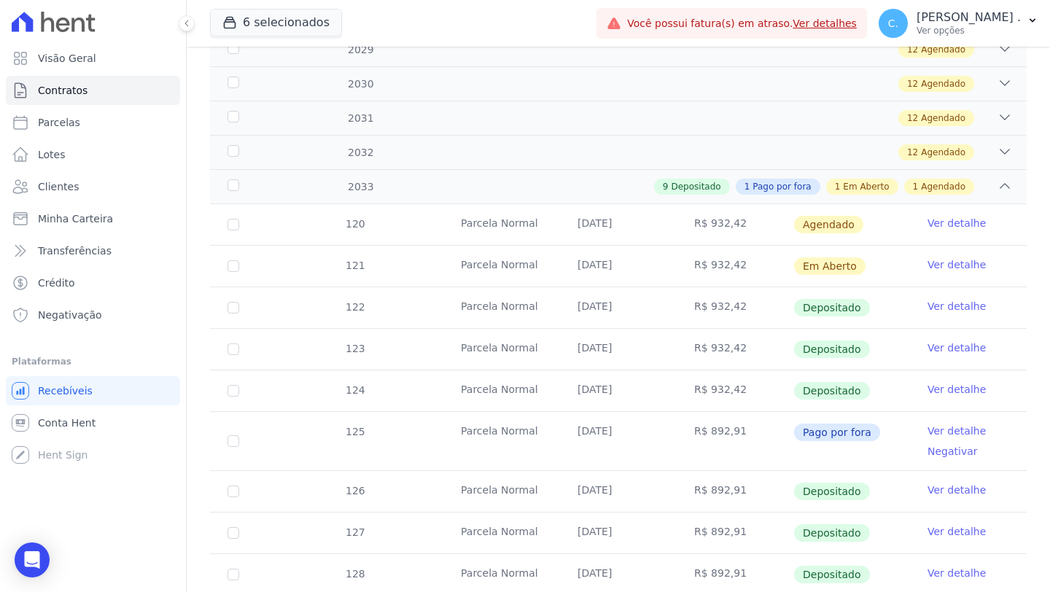
scroll to position [1065, 0]
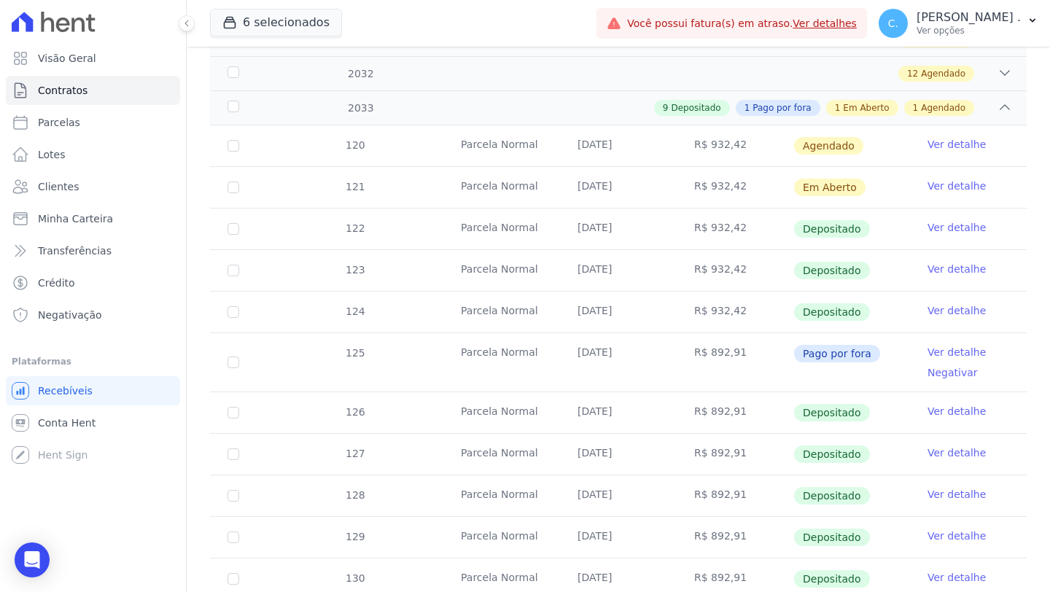
click at [945, 185] on link "Ver detalhe" at bounding box center [956, 186] width 58 height 15
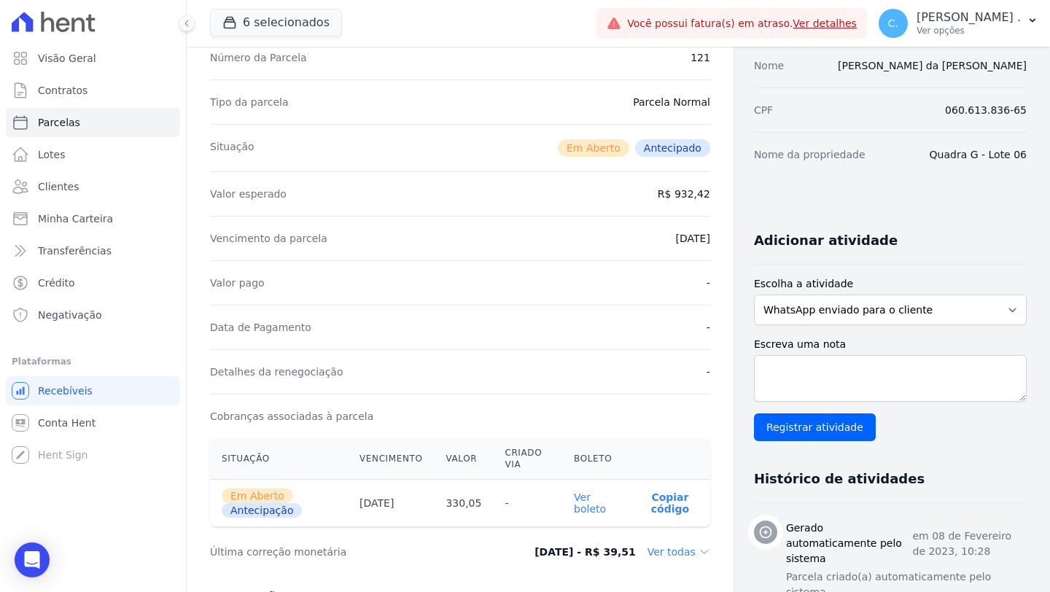
scroll to position [281, 0]
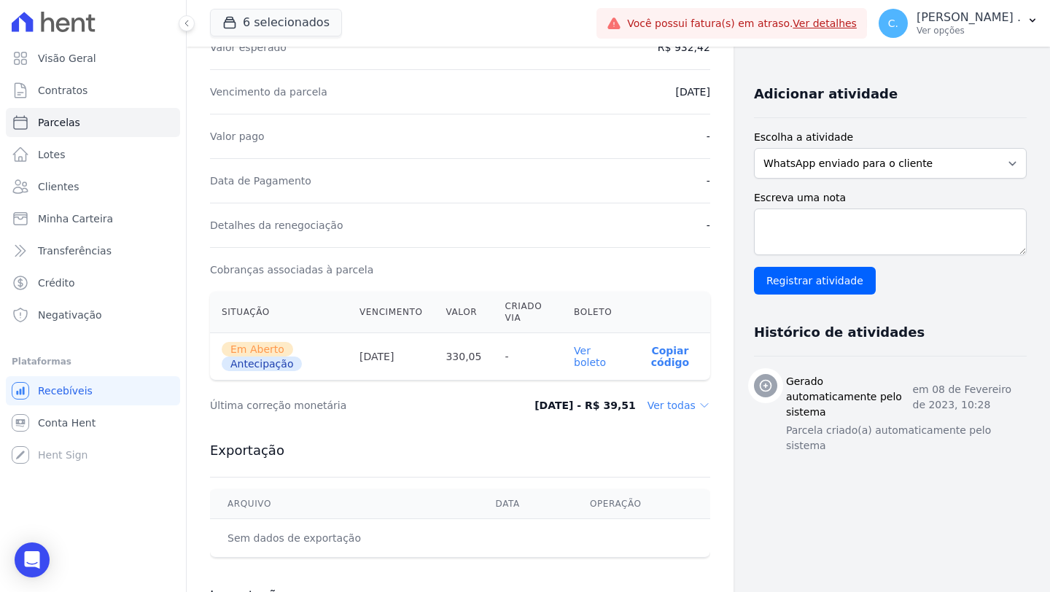
click at [588, 359] on link "Ver boleto" at bounding box center [590, 356] width 32 height 23
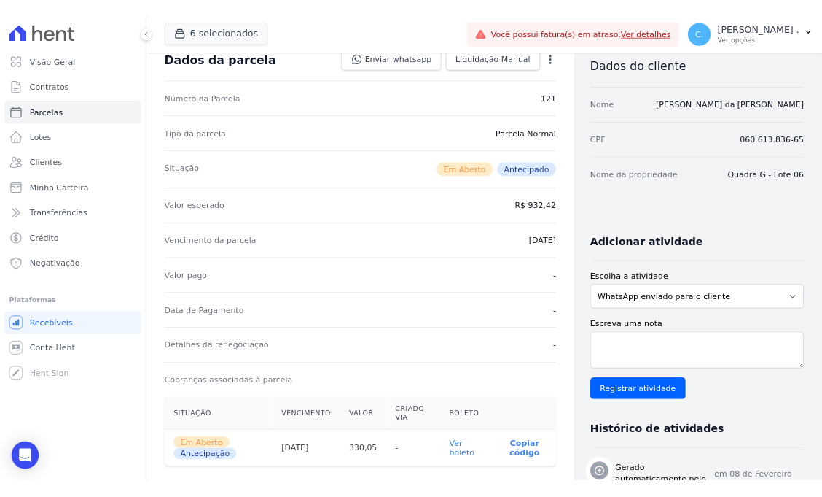
scroll to position [0, 0]
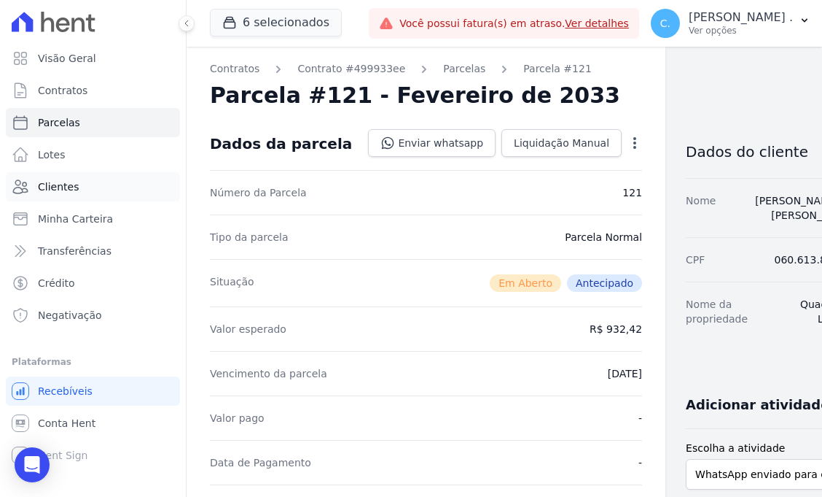
click at [86, 190] on link "Clientes" at bounding box center [93, 186] width 174 height 29
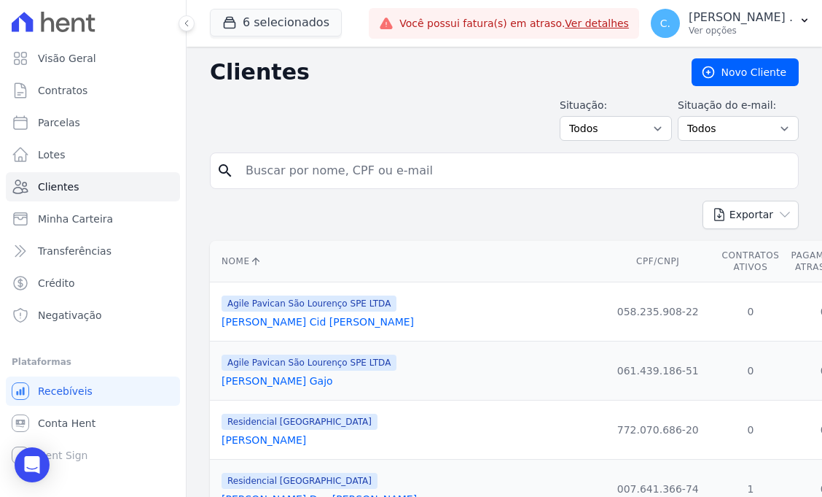
click at [357, 166] on input "search" at bounding box center [515, 170] width 556 height 29
type input "angelo"
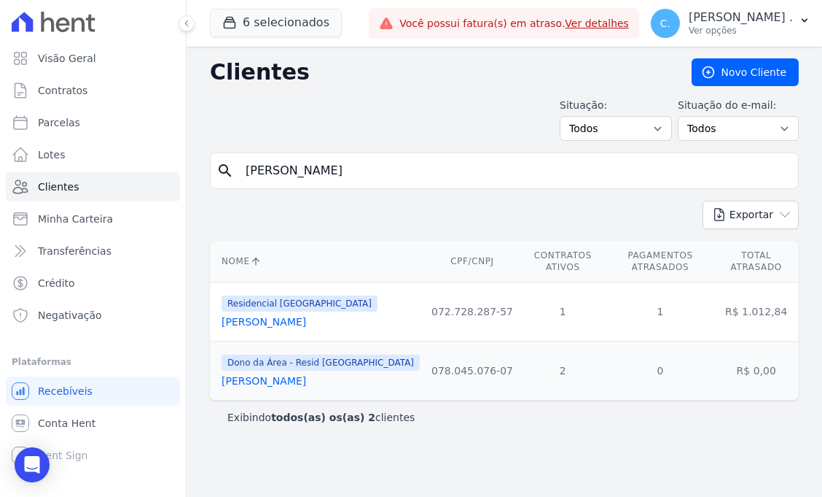
click at [306, 324] on link "Angelo Marcio Gonçalves" at bounding box center [264, 322] width 85 height 12
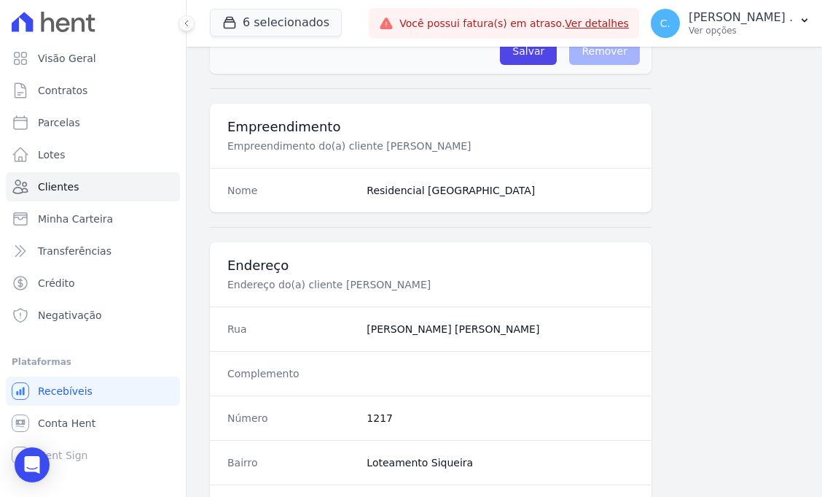
scroll to position [957, 0]
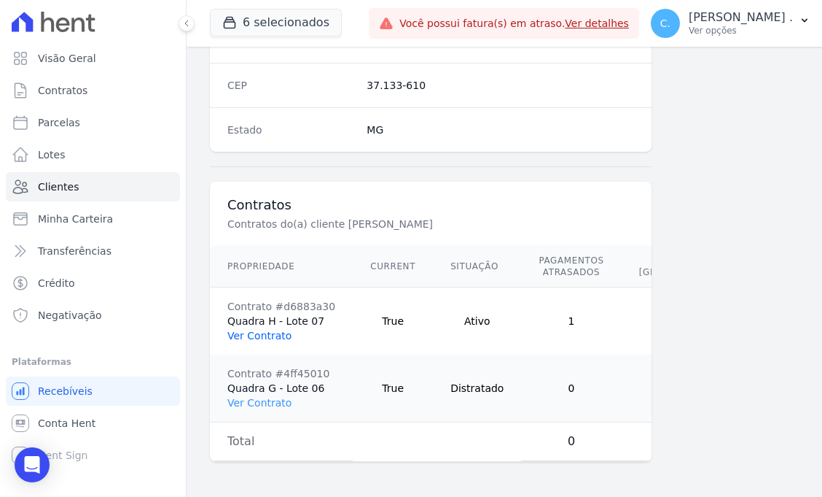
click at [270, 330] on link "Ver Contrato" at bounding box center [259, 336] width 64 height 12
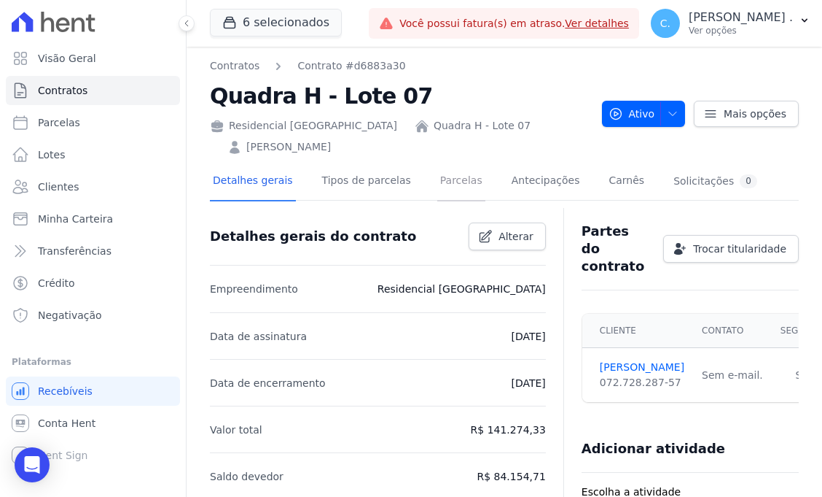
click at [443, 186] on link "Parcelas" at bounding box center [461, 182] width 48 height 39
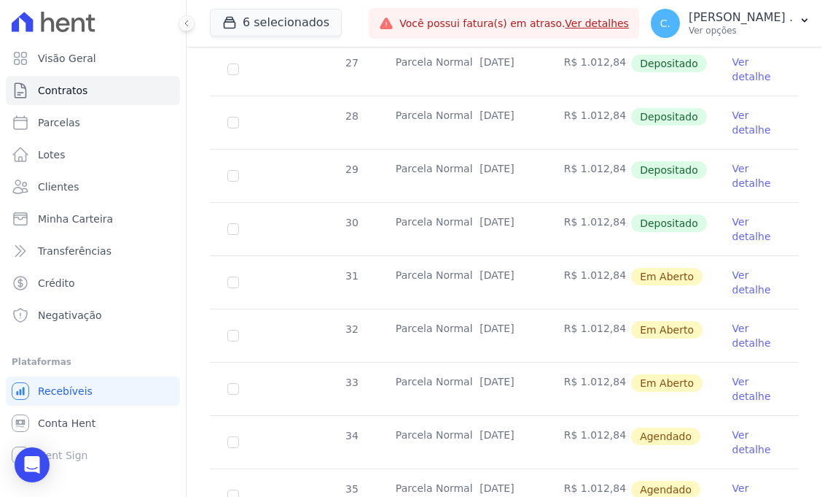
scroll to position [579, 0]
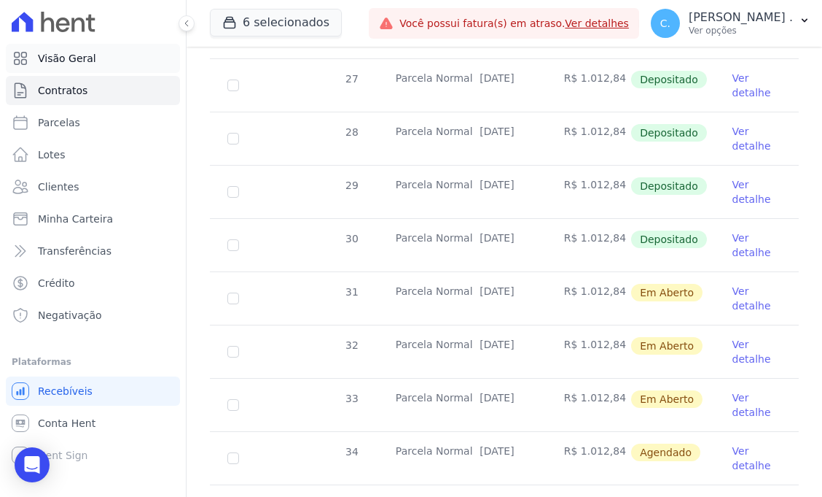
click at [69, 62] on span "Visão Geral" at bounding box center [67, 58] width 58 height 15
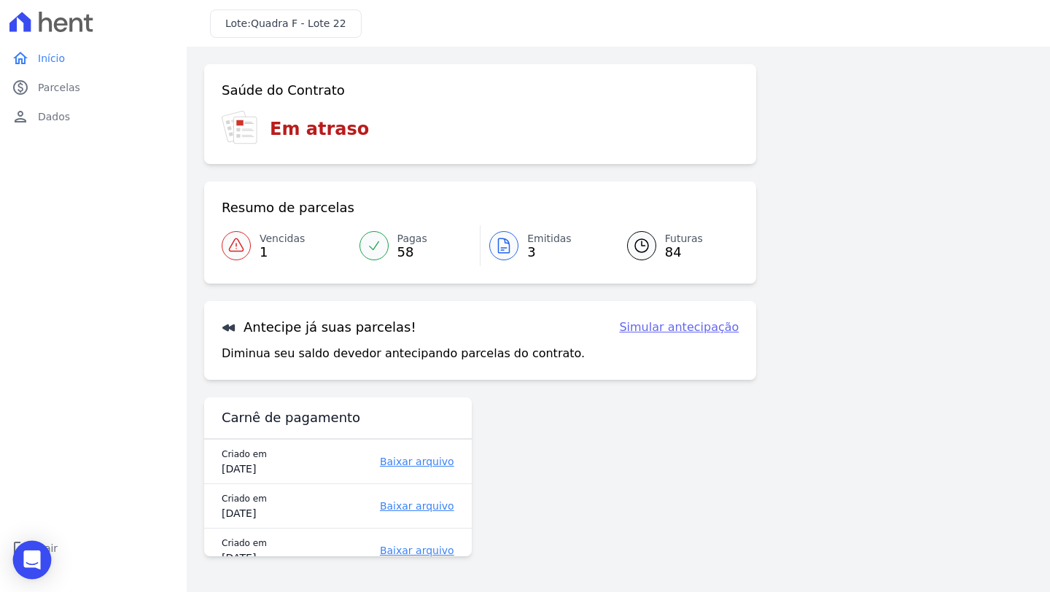
click at [47, 542] on body "home Início home Início paid Parcelas paid Parcelas person Dados person Dados l…" at bounding box center [525, 296] width 1050 height 592
click at [52, 543] on span "Sair" at bounding box center [48, 548] width 20 height 15
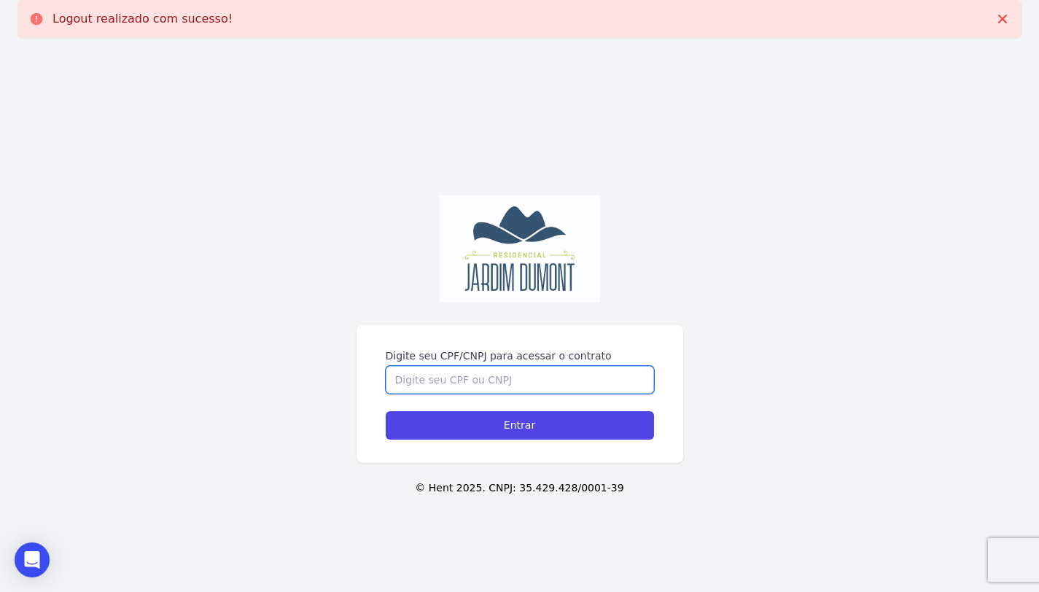
click at [475, 378] on input "Digite seu CPF/CNPJ para acessar o contrato" at bounding box center [520, 380] width 268 height 28
paste input "072.728.287-57"
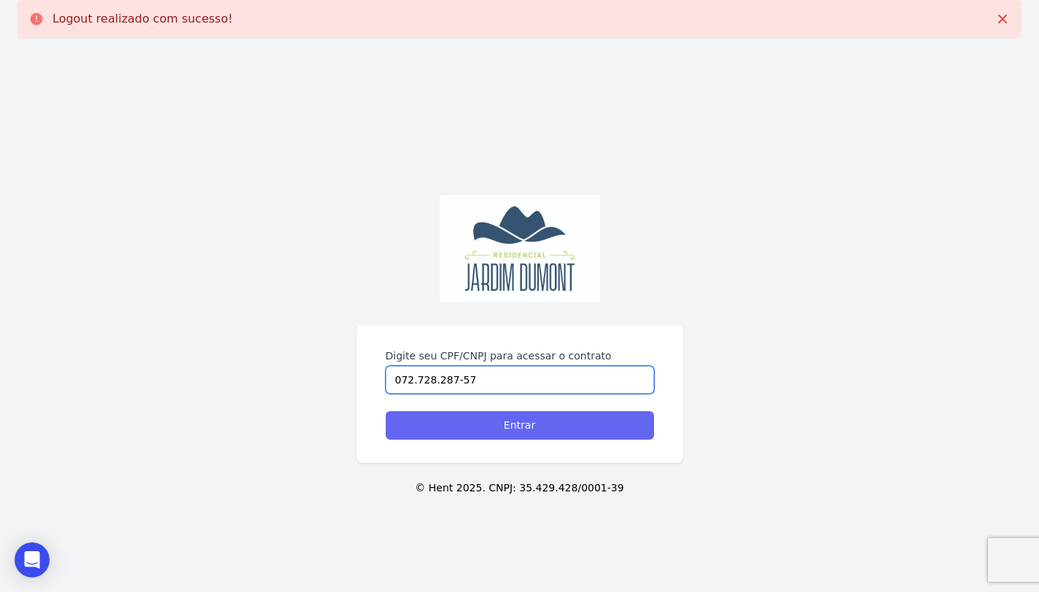
type input "072.728.287-57"
click at [502, 433] on input "Entrar" at bounding box center [520, 425] width 268 height 28
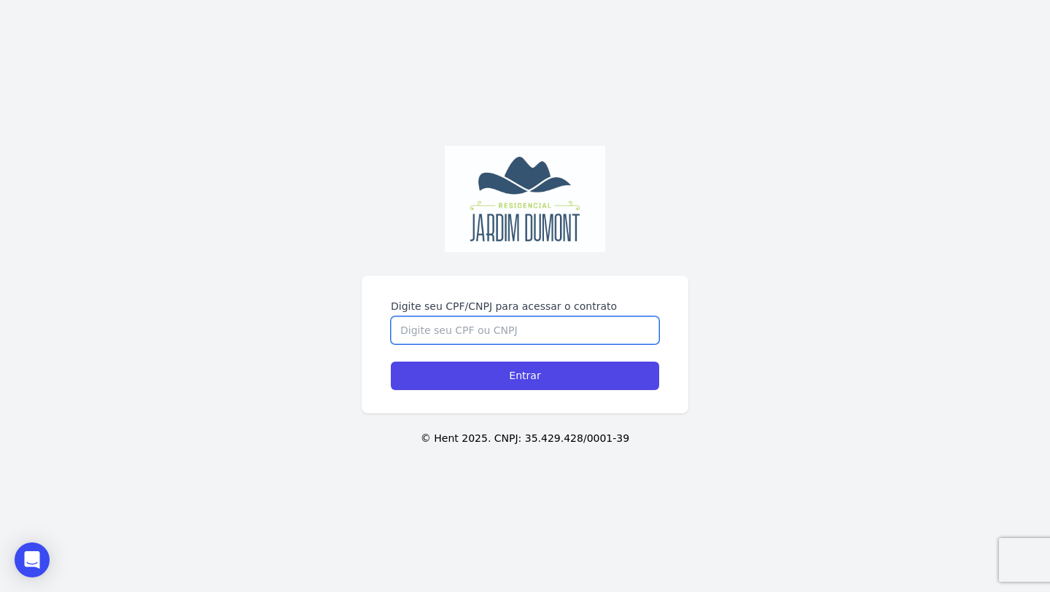
click at [472, 326] on input "Digite seu CPF/CNPJ para acessar o contrato" at bounding box center [525, 330] width 268 height 28
paste input "072.728.287-57"
type input "072.728.287-57"
click at [465, 391] on div "Digite seu CPF/CNPJ para acessar o contrato 072.728.287-57 Entrar" at bounding box center [525, 345] width 327 height 138
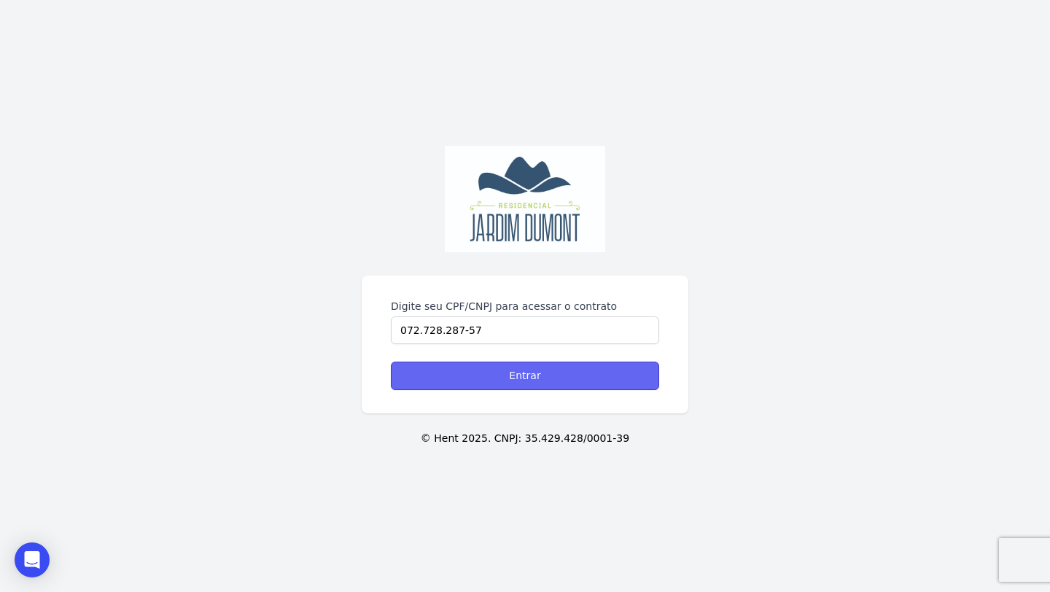
click at [470, 378] on input "Entrar" at bounding box center [525, 376] width 268 height 28
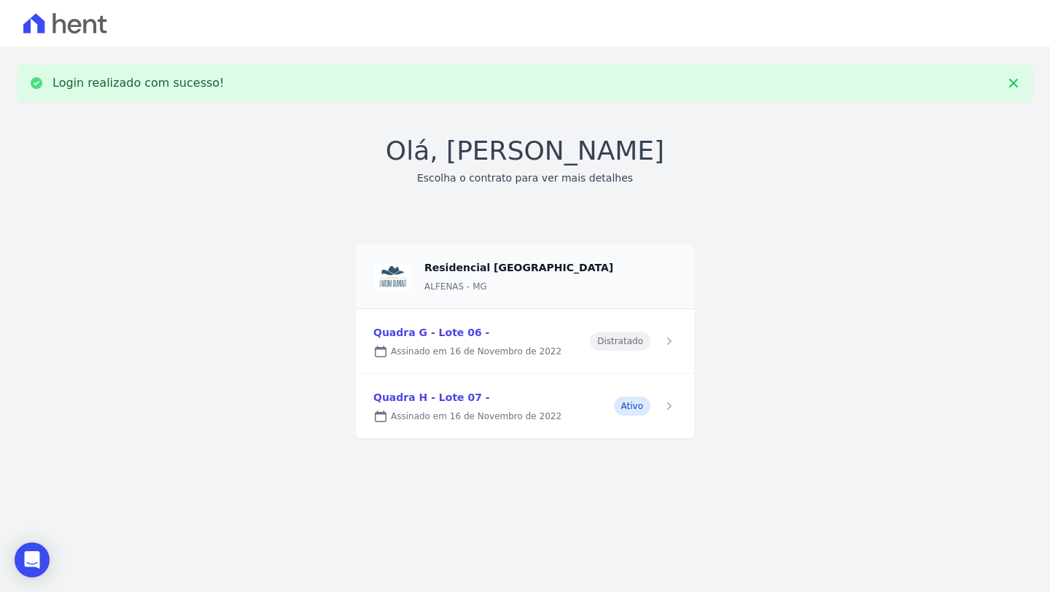
click at [499, 390] on link at bounding box center [525, 406] width 338 height 64
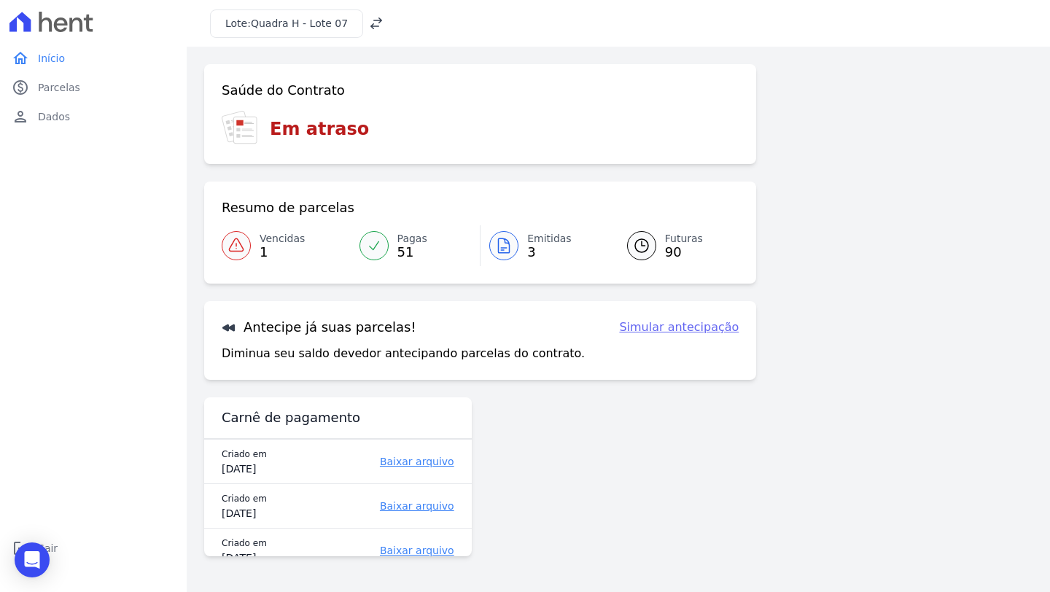
click at [395, 242] on link "Pagas 51" at bounding box center [416, 245] width 130 height 41
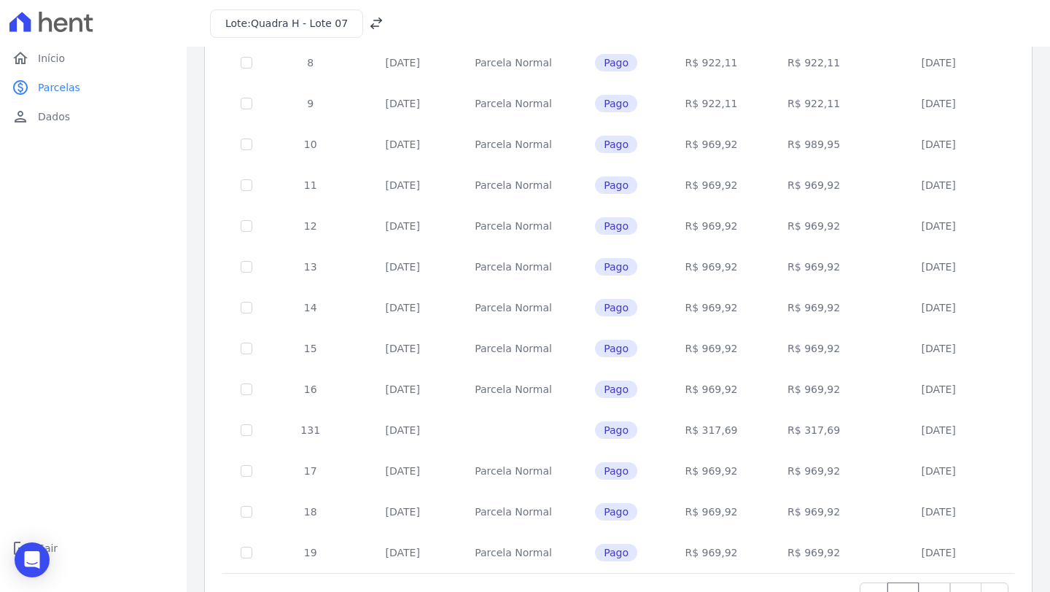
scroll to position [508, 0]
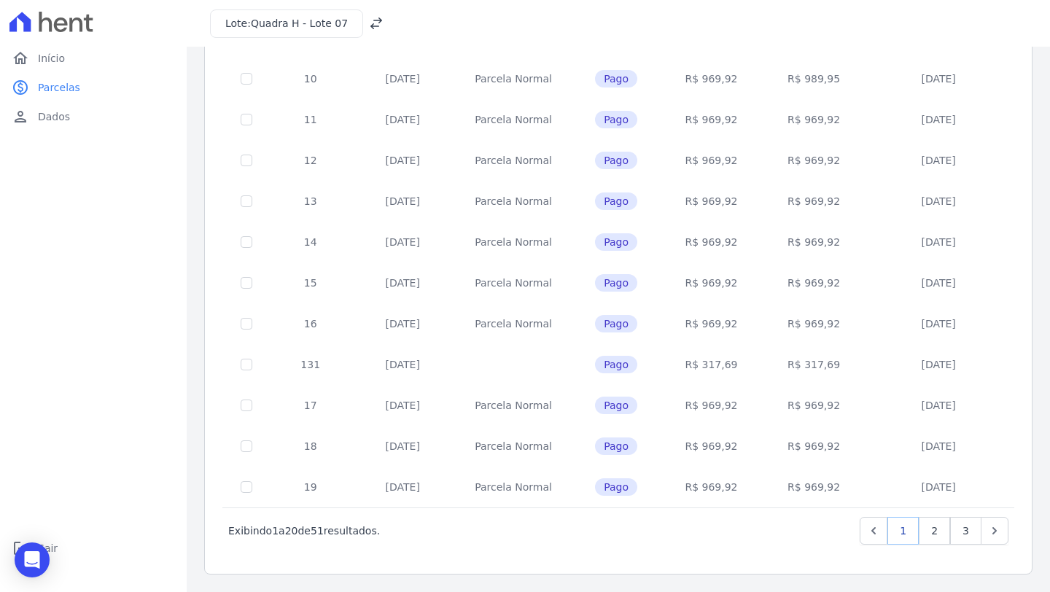
click at [907, 536] on link "1" at bounding box center [902, 531] width 31 height 28
click at [919, 532] on link "2" at bounding box center [934, 531] width 31 height 28
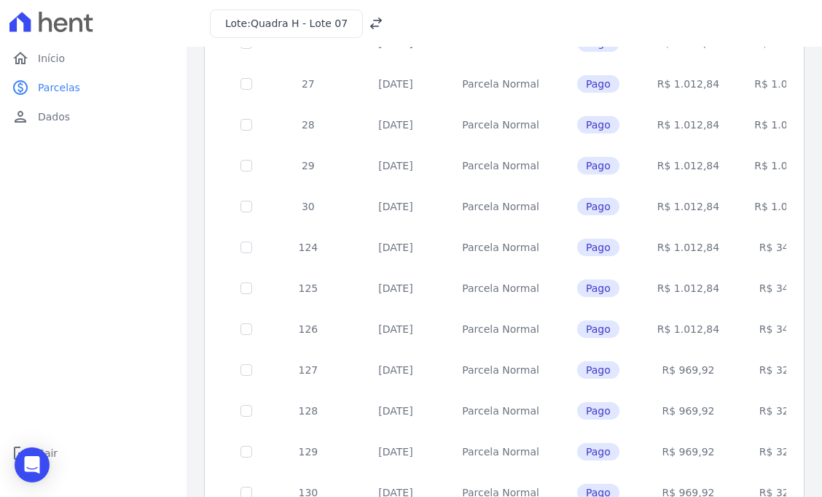
scroll to position [404, 0]
